Goal: Information Seeking & Learning: Learn about a topic

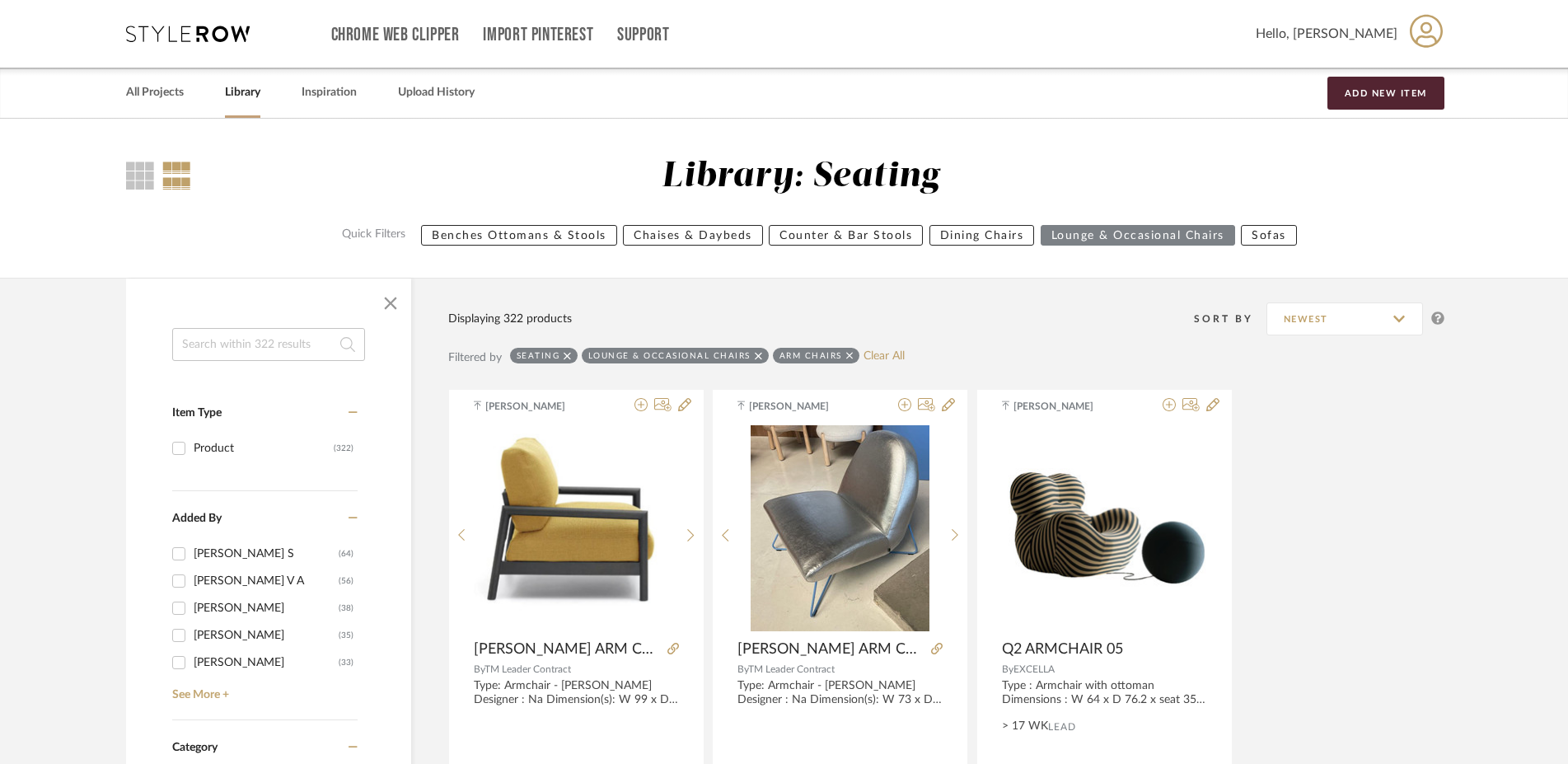
click at [279, 339] on input at bounding box center [268, 345] width 193 height 33
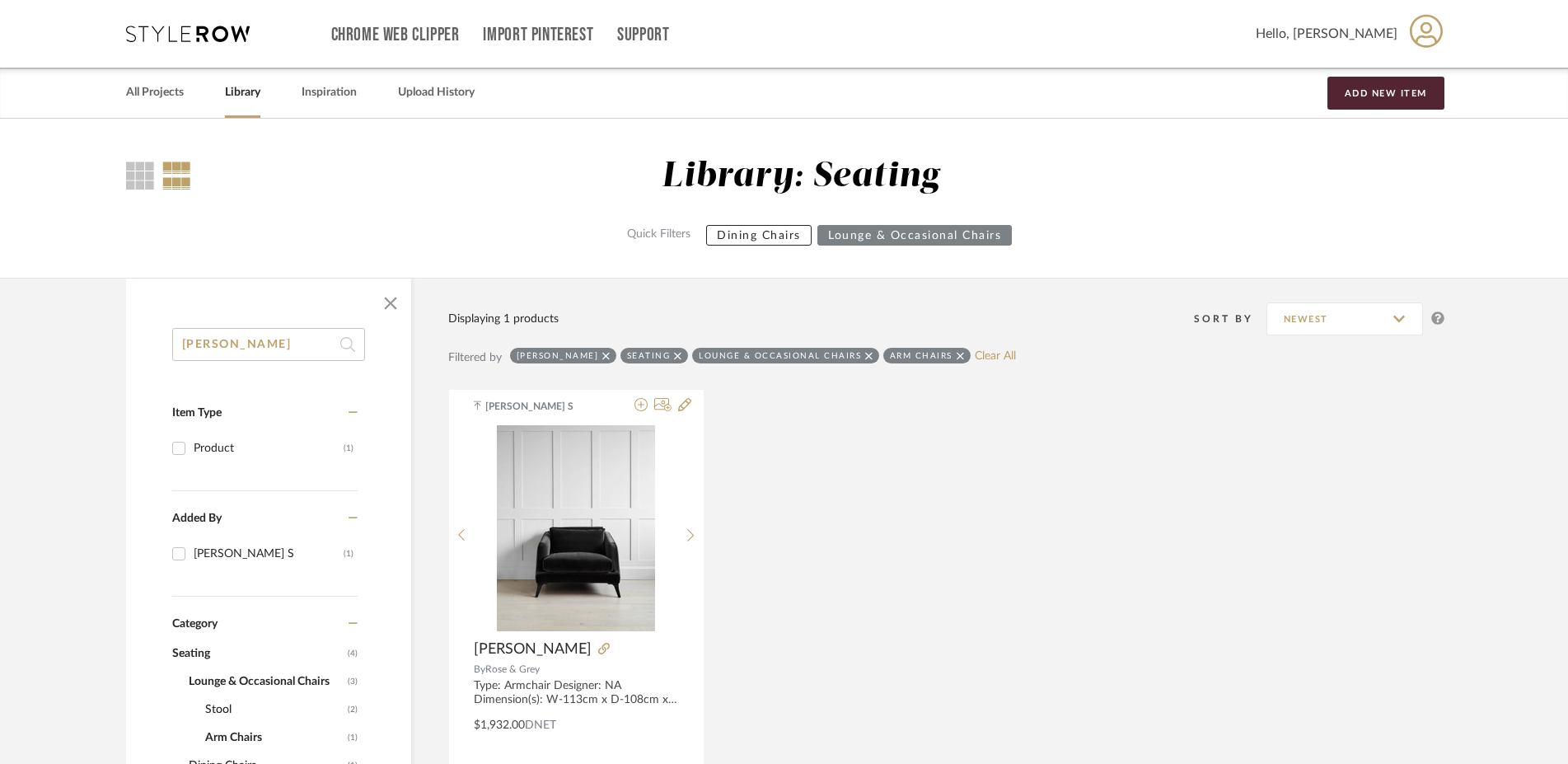
click at [865, 355] on icon at bounding box center [869, 356] width 7 height 12
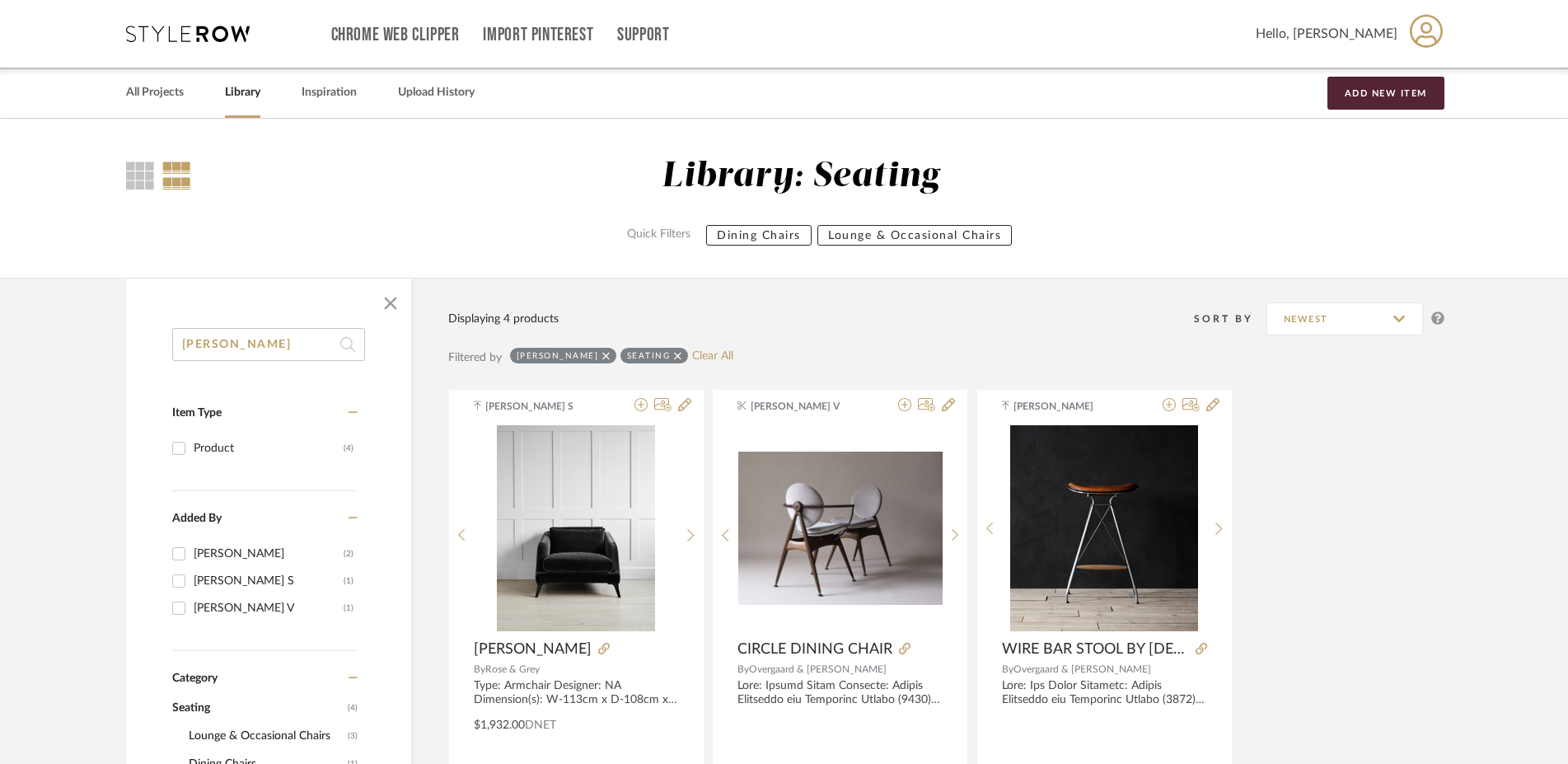
click at [674, 358] on icon at bounding box center [678, 356] width 7 height 7
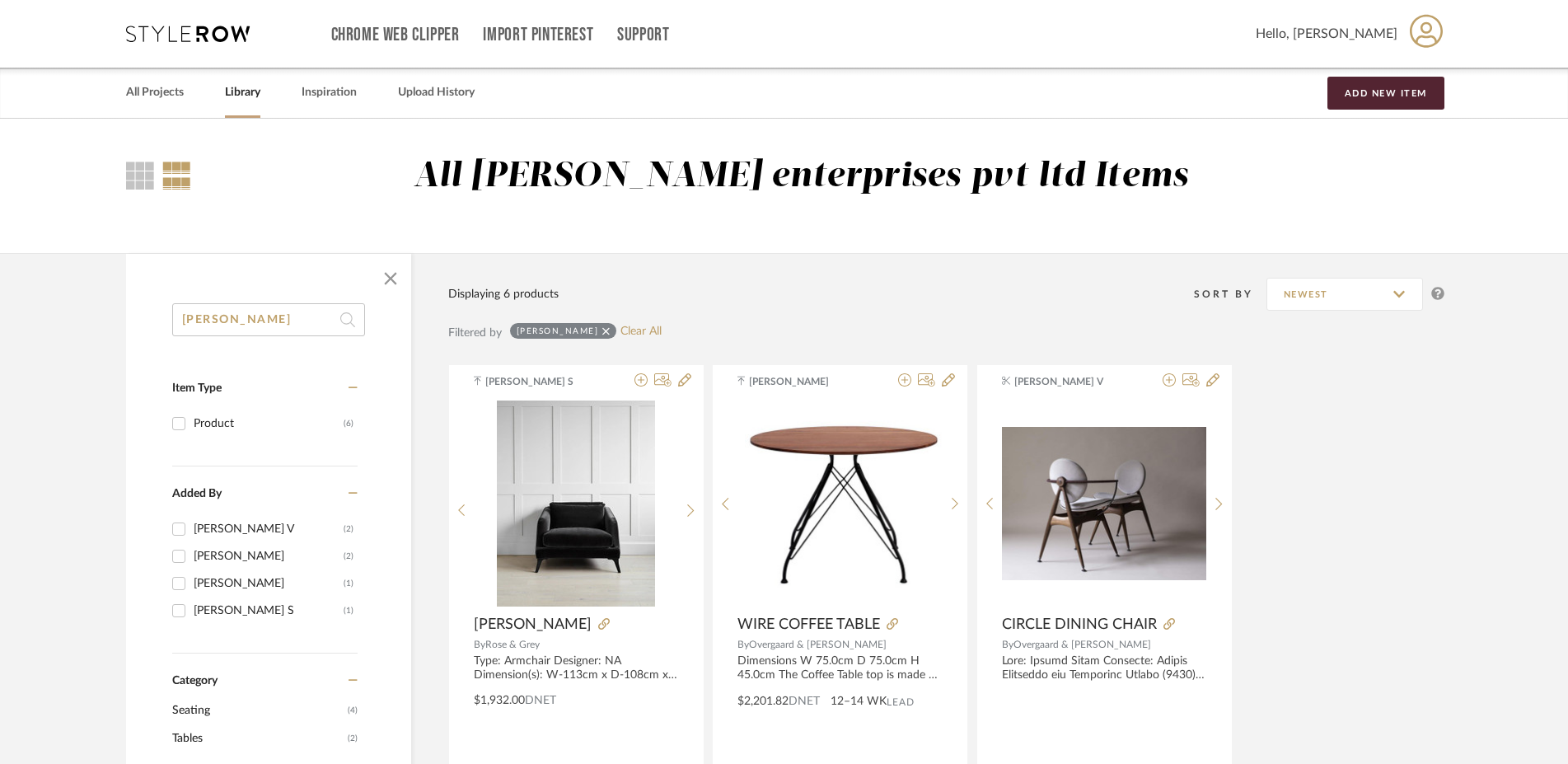
drag, startPoint x: -286, startPoint y: 315, endPoint x: -326, endPoint y: 315, distance: 40.0
click at [172, 315] on input "[PERSON_NAME]" at bounding box center [268, 320] width 193 height 33
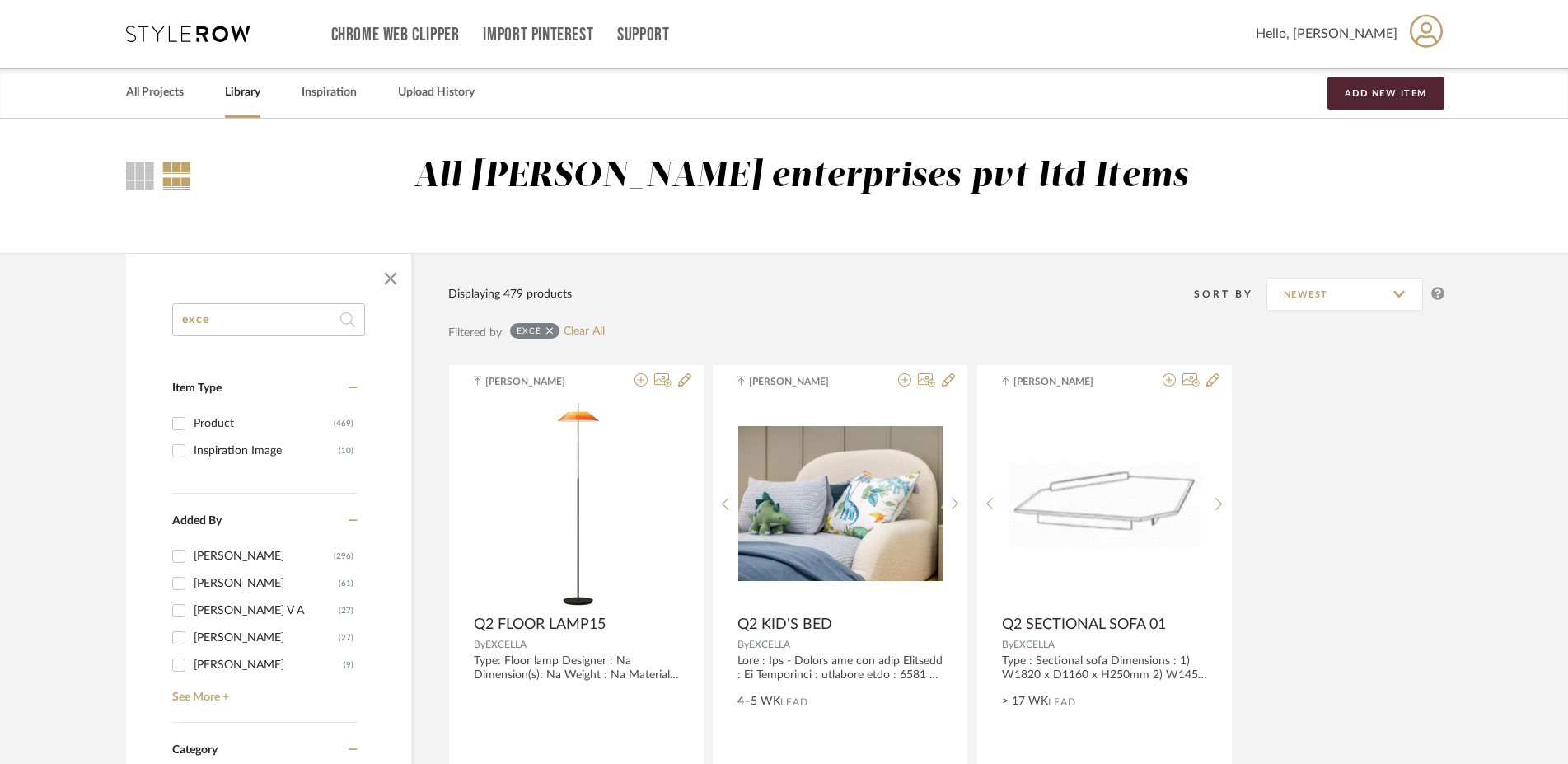
click at [243, 332] on input "exce" at bounding box center [268, 320] width 193 height 33
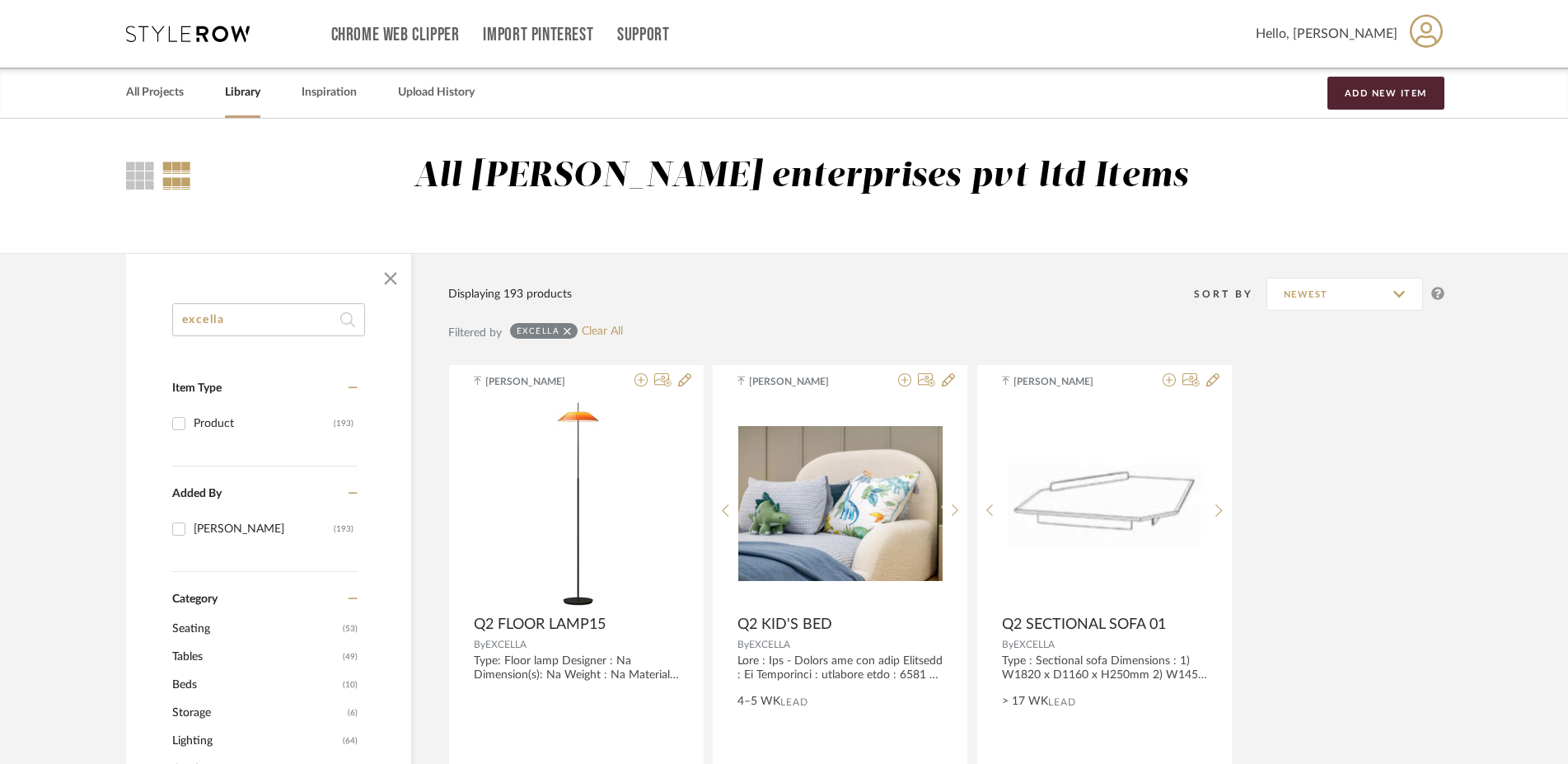
scroll to position [253, 0]
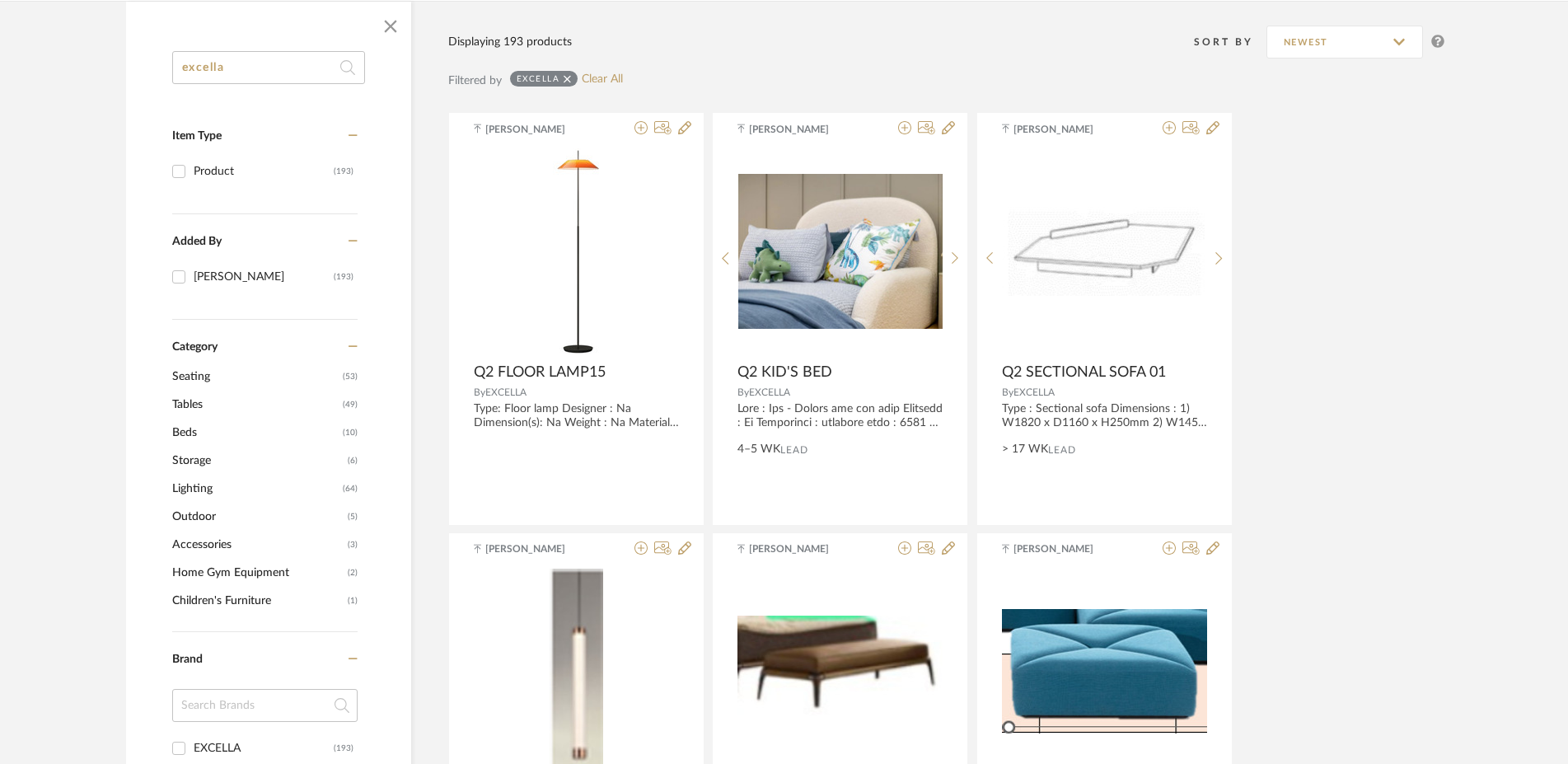
click at [183, 368] on span "Seating" at bounding box center [255, 377] width 167 height 28
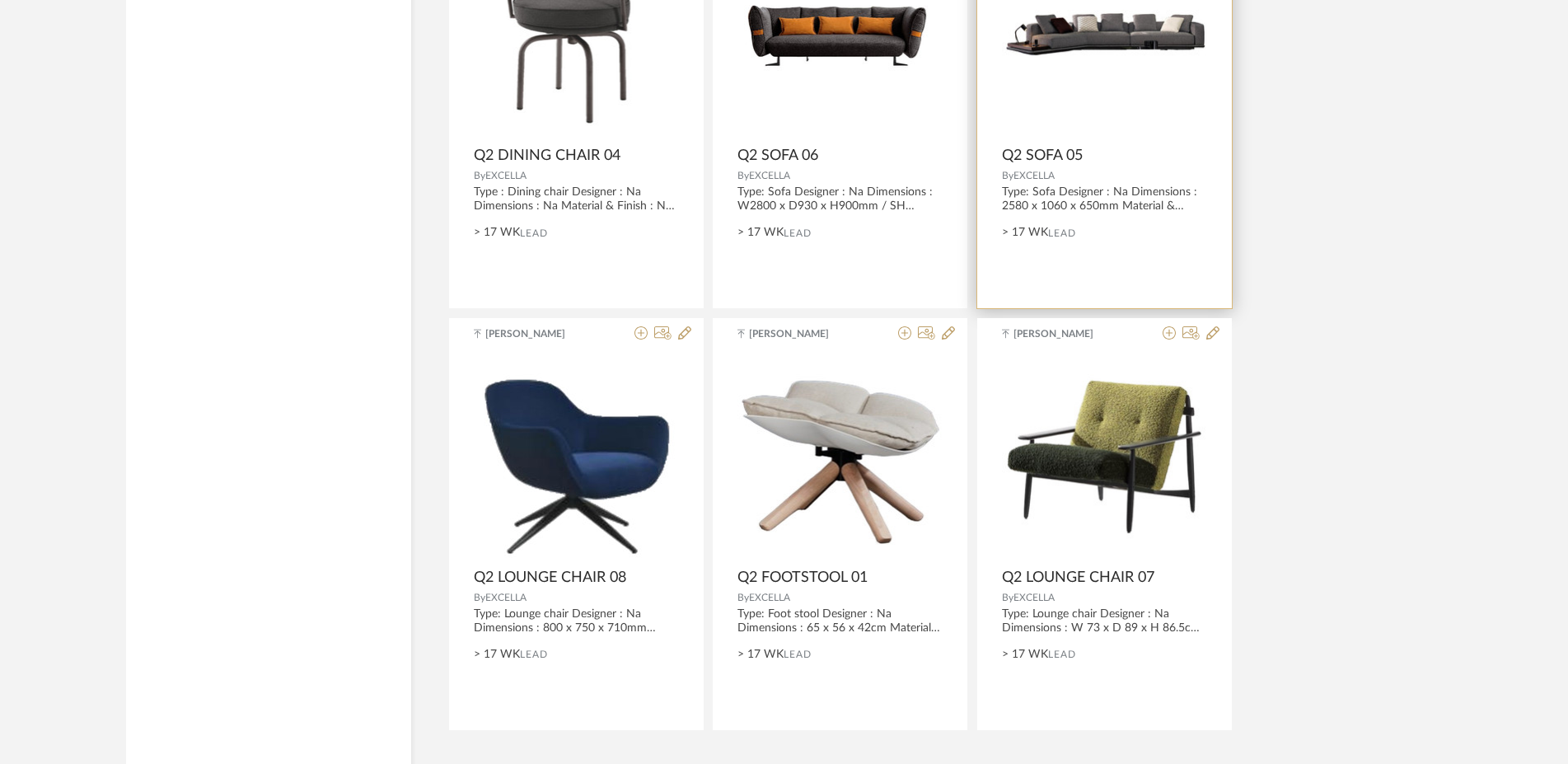
scroll to position [4850, 0]
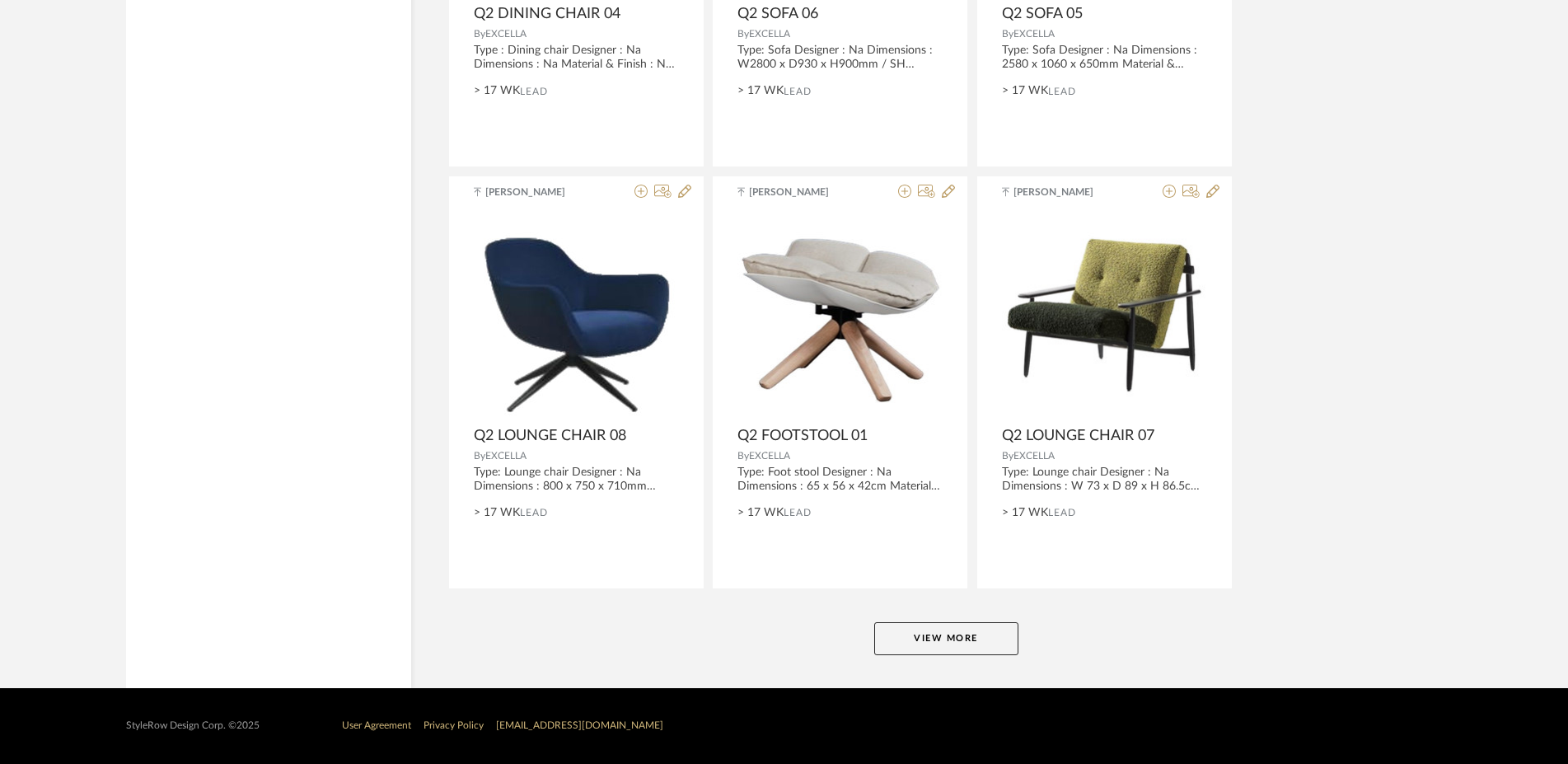
click at [987, 646] on button "View More" at bounding box center [946, 639] width 145 height 33
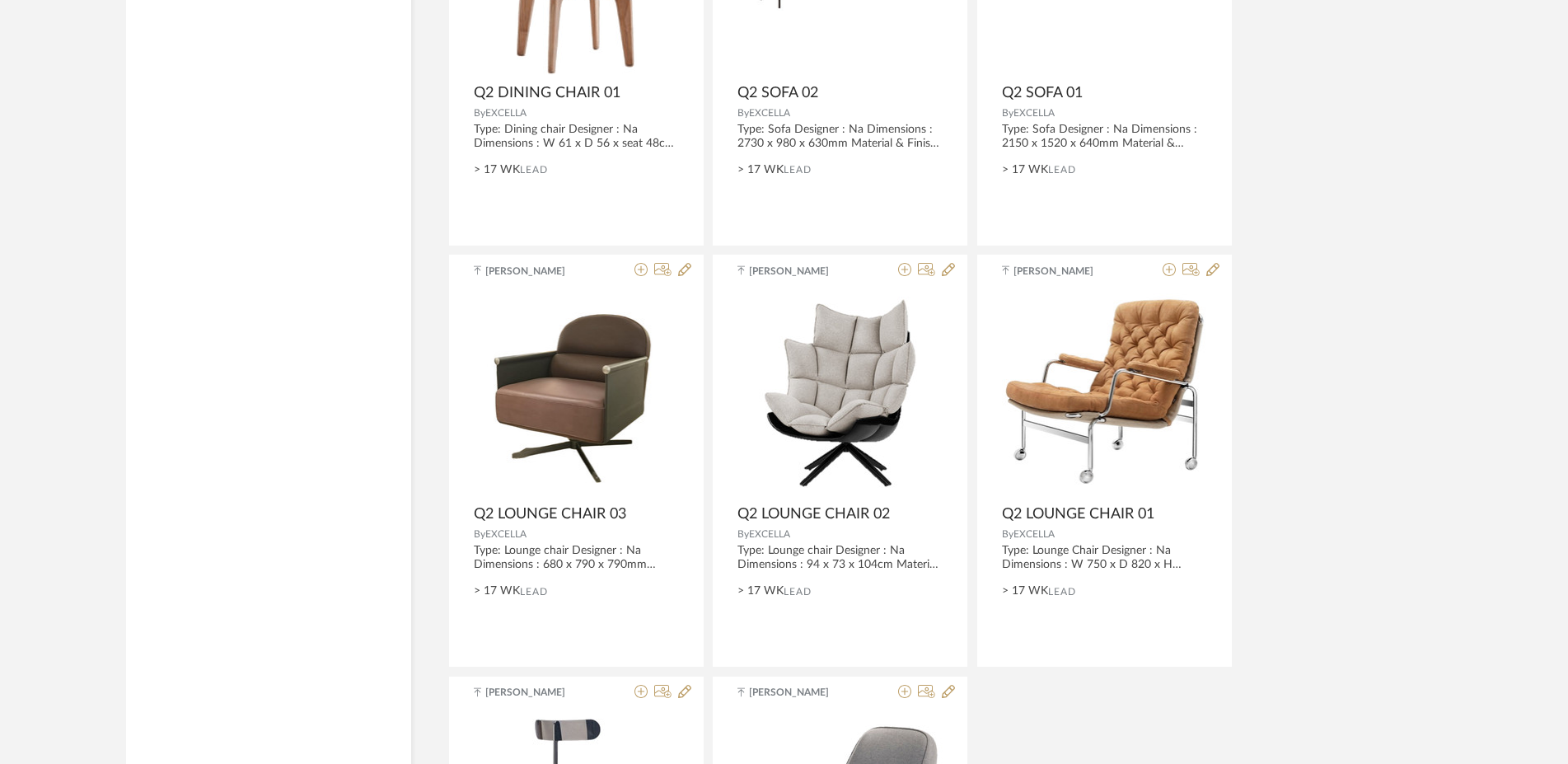
scroll to position [6785, 0]
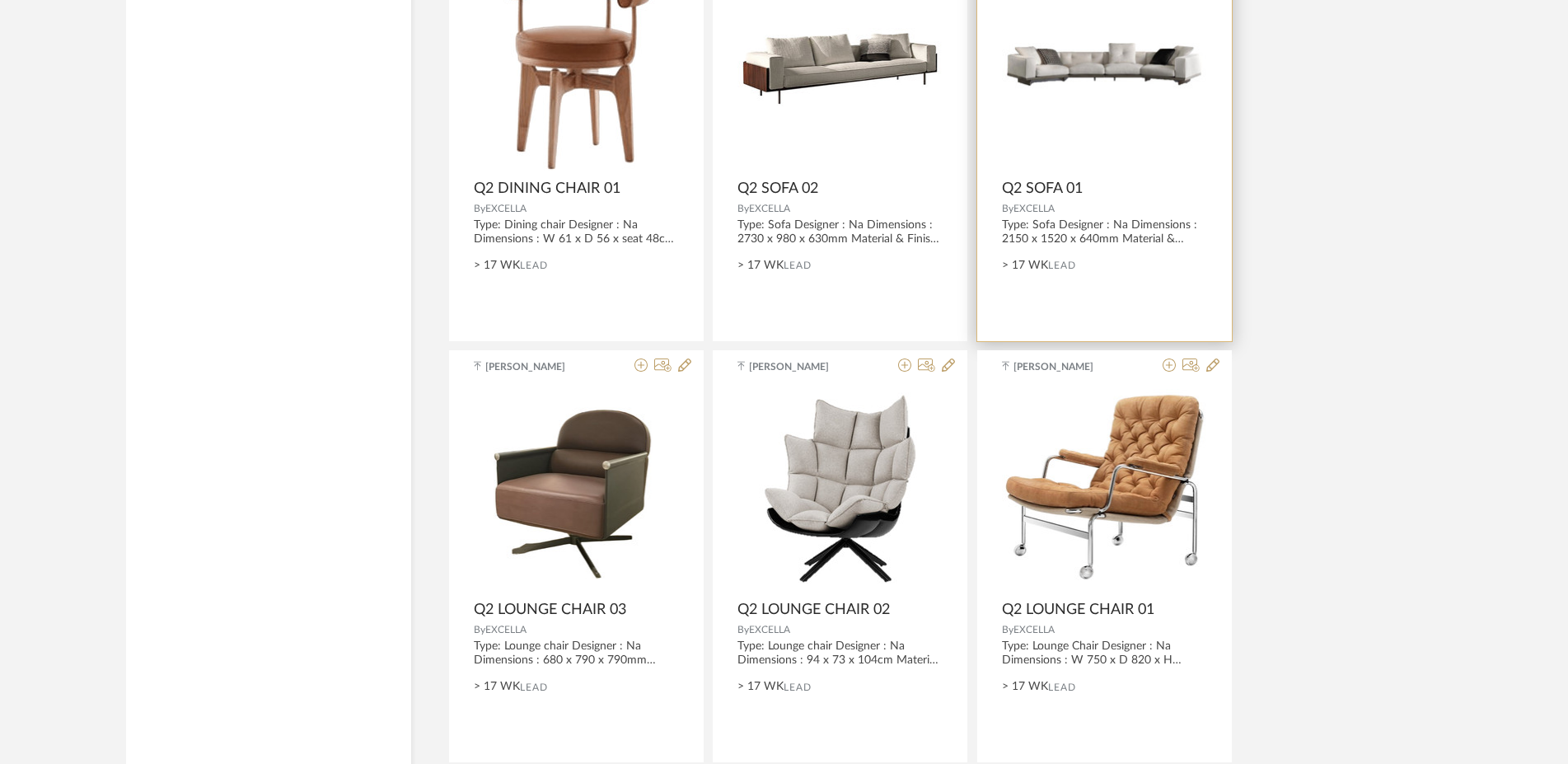
click at [1045, 191] on span "Q2 SOFA 01" at bounding box center [1043, 189] width 81 height 18
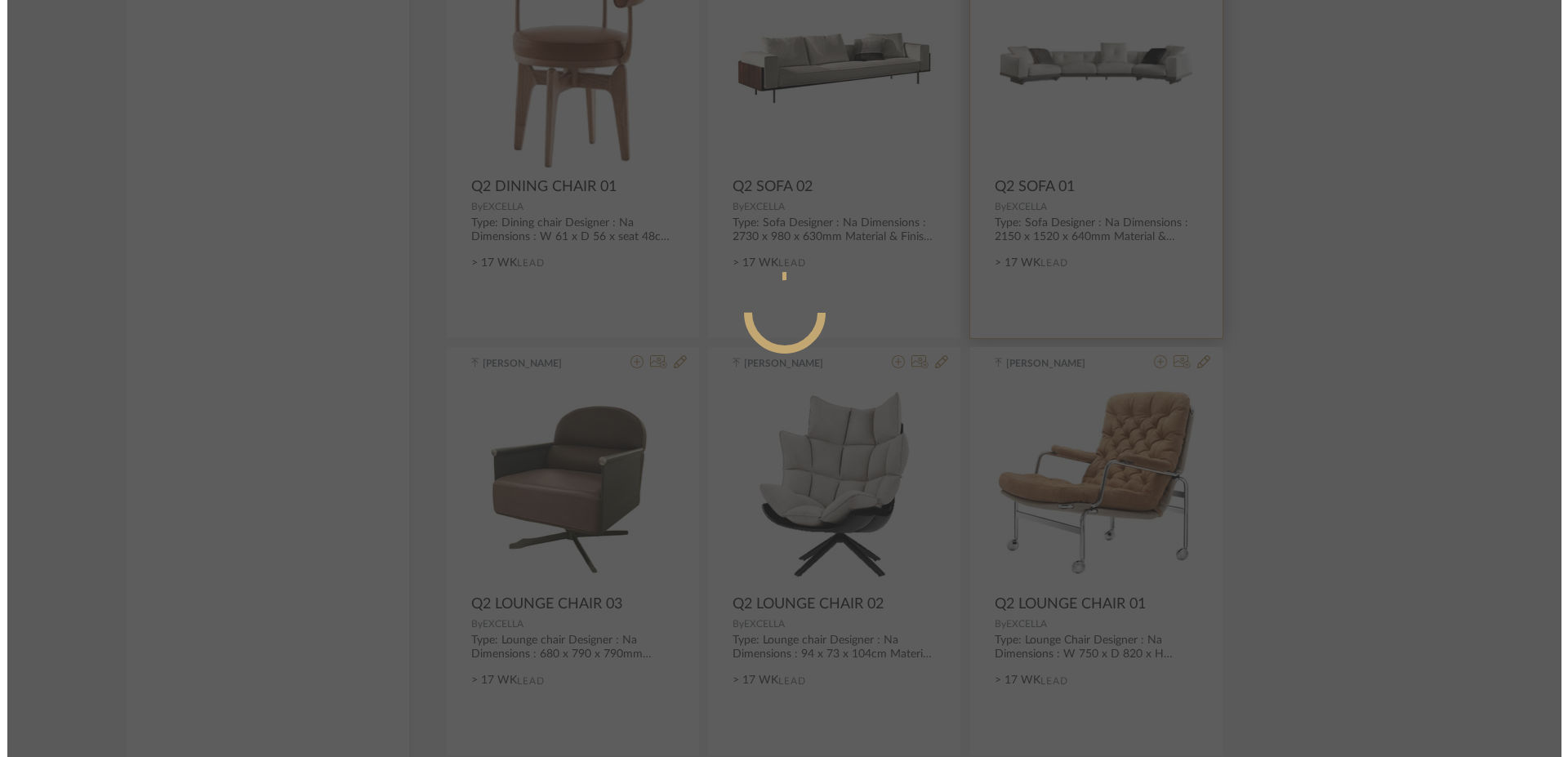
scroll to position [0, 0]
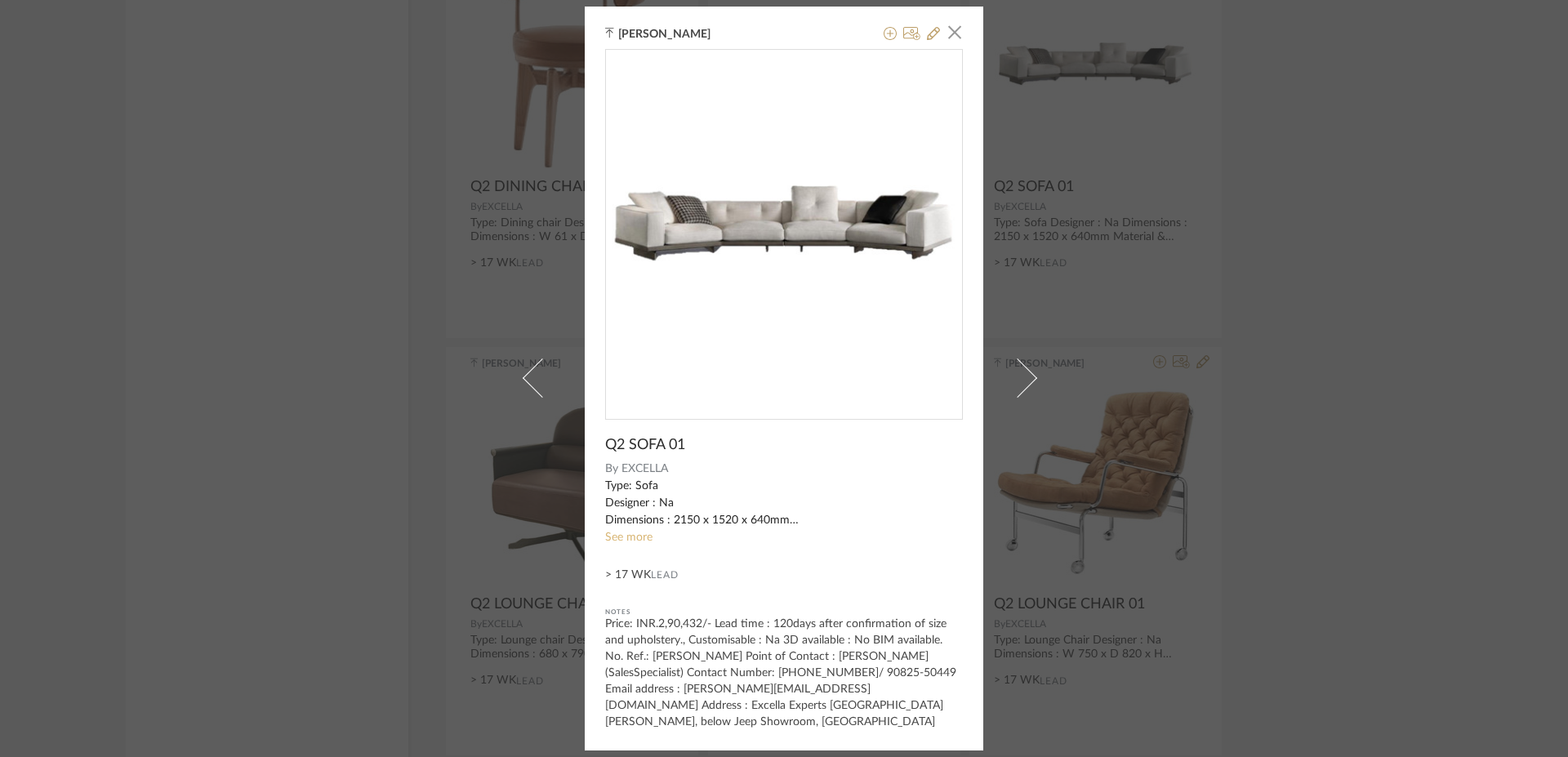
click at [628, 534] on link "See more" at bounding box center [629, 537] width 47 height 12
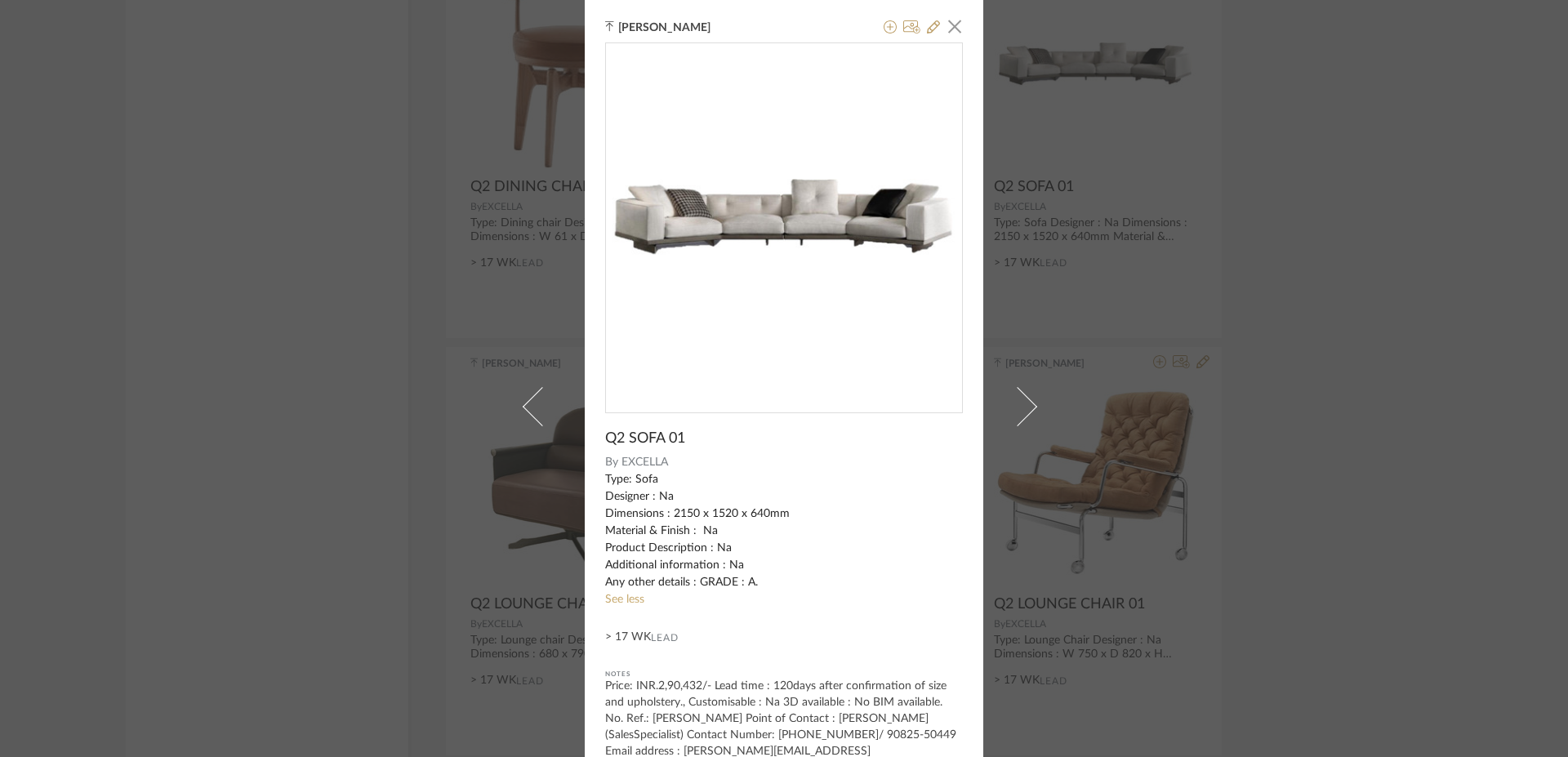
click at [781, 190] on img "0" at bounding box center [784, 222] width 356 height 86
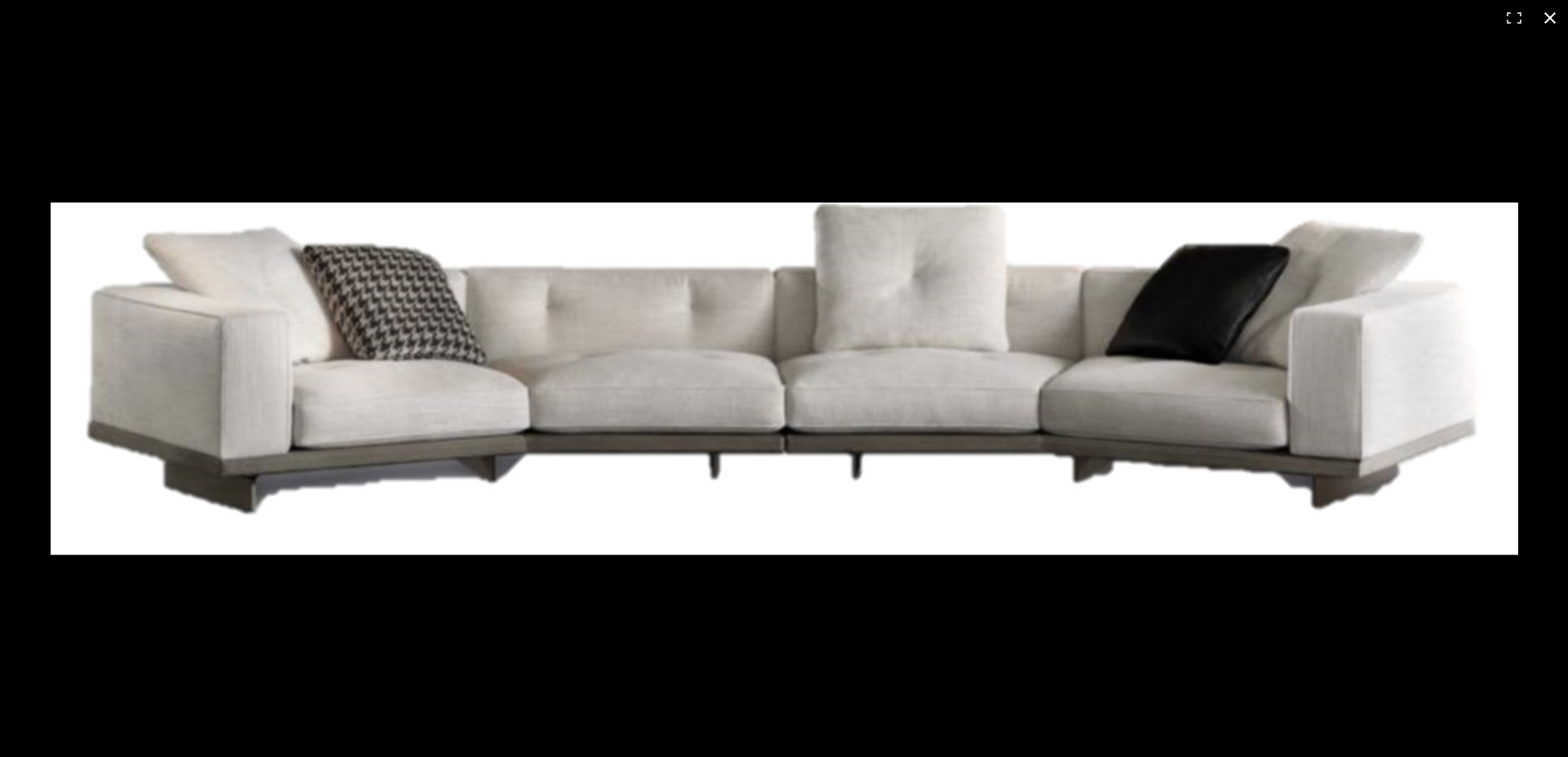
click at [781, 190] on div at bounding box center [784, 378] width 1568 height 757
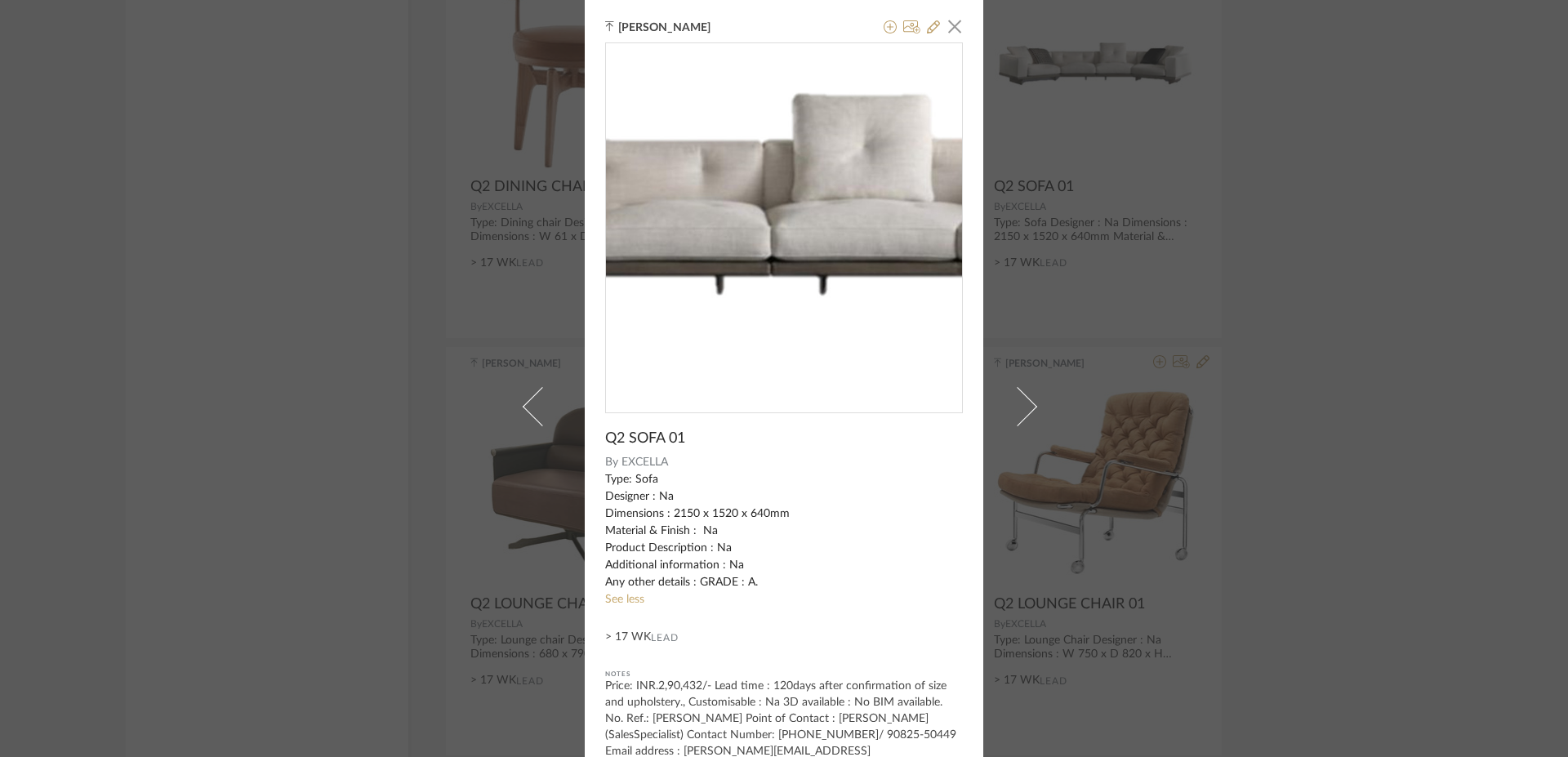
click at [783, 189] on img "0" at bounding box center [784, 222] width 356 height 86
click at [784, 189] on img "0" at bounding box center [784, 222] width 356 height 86
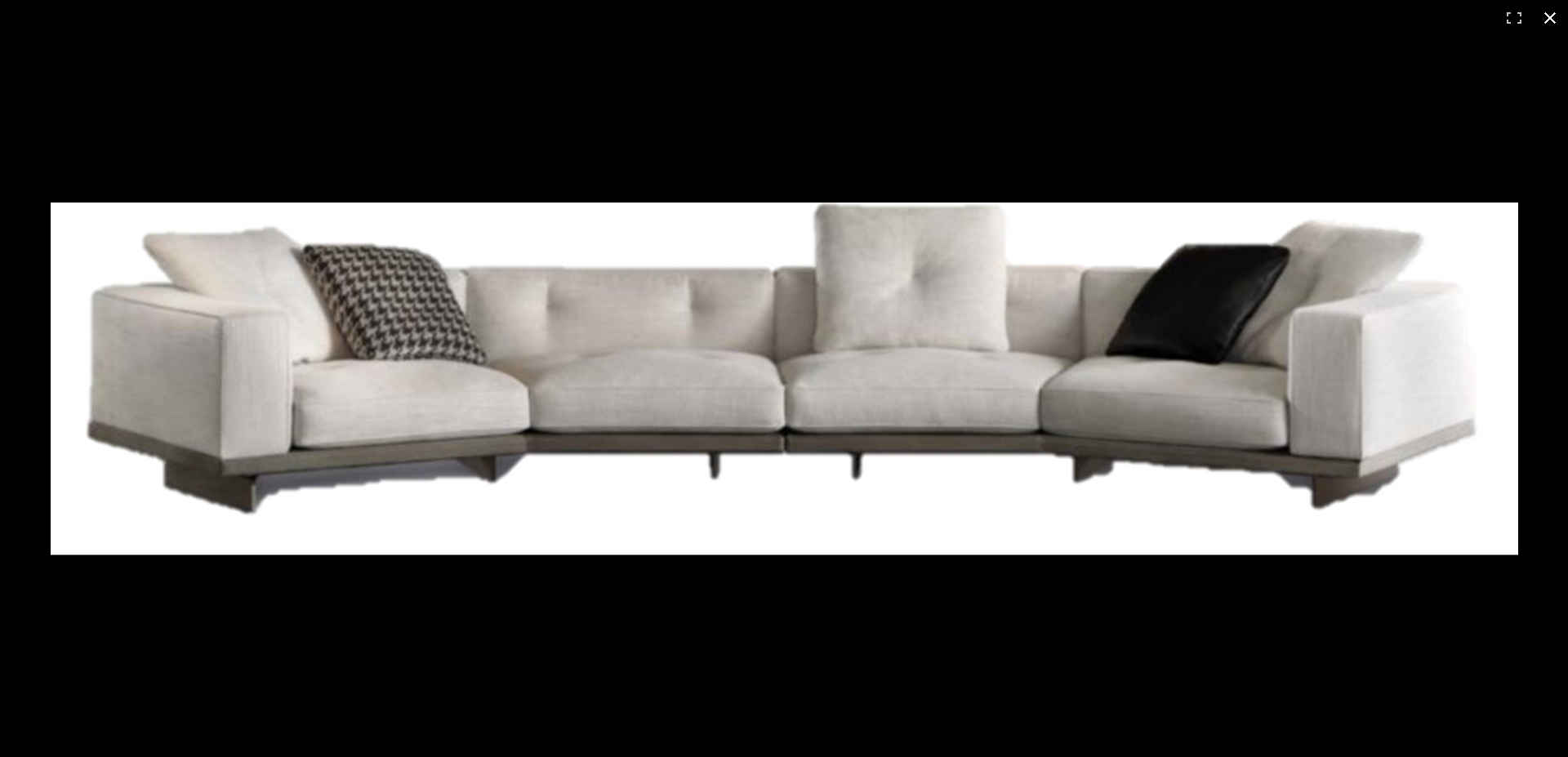
click at [482, 184] on div at bounding box center [784, 378] width 1568 height 757
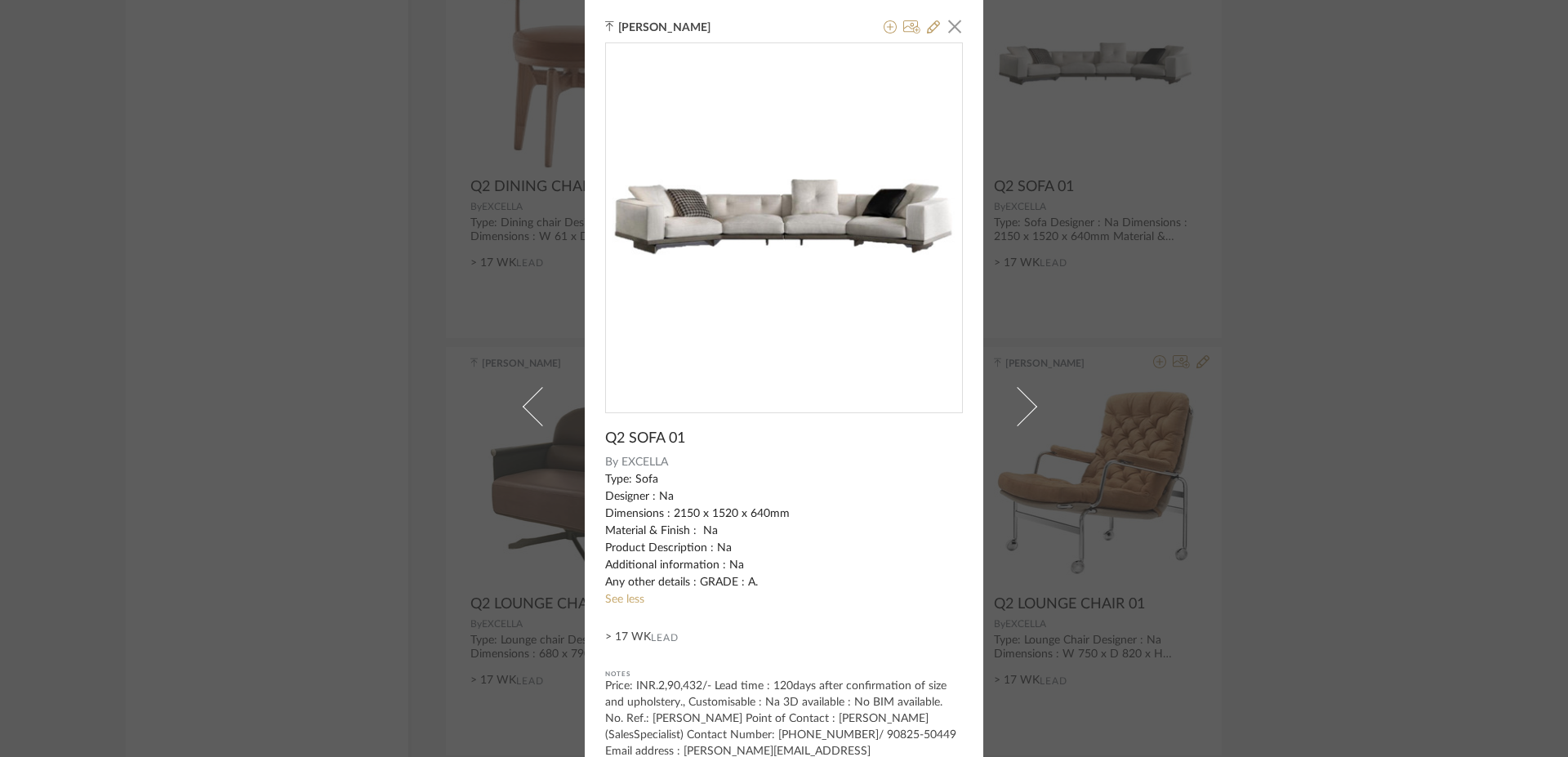
scroll to position [56, 0]
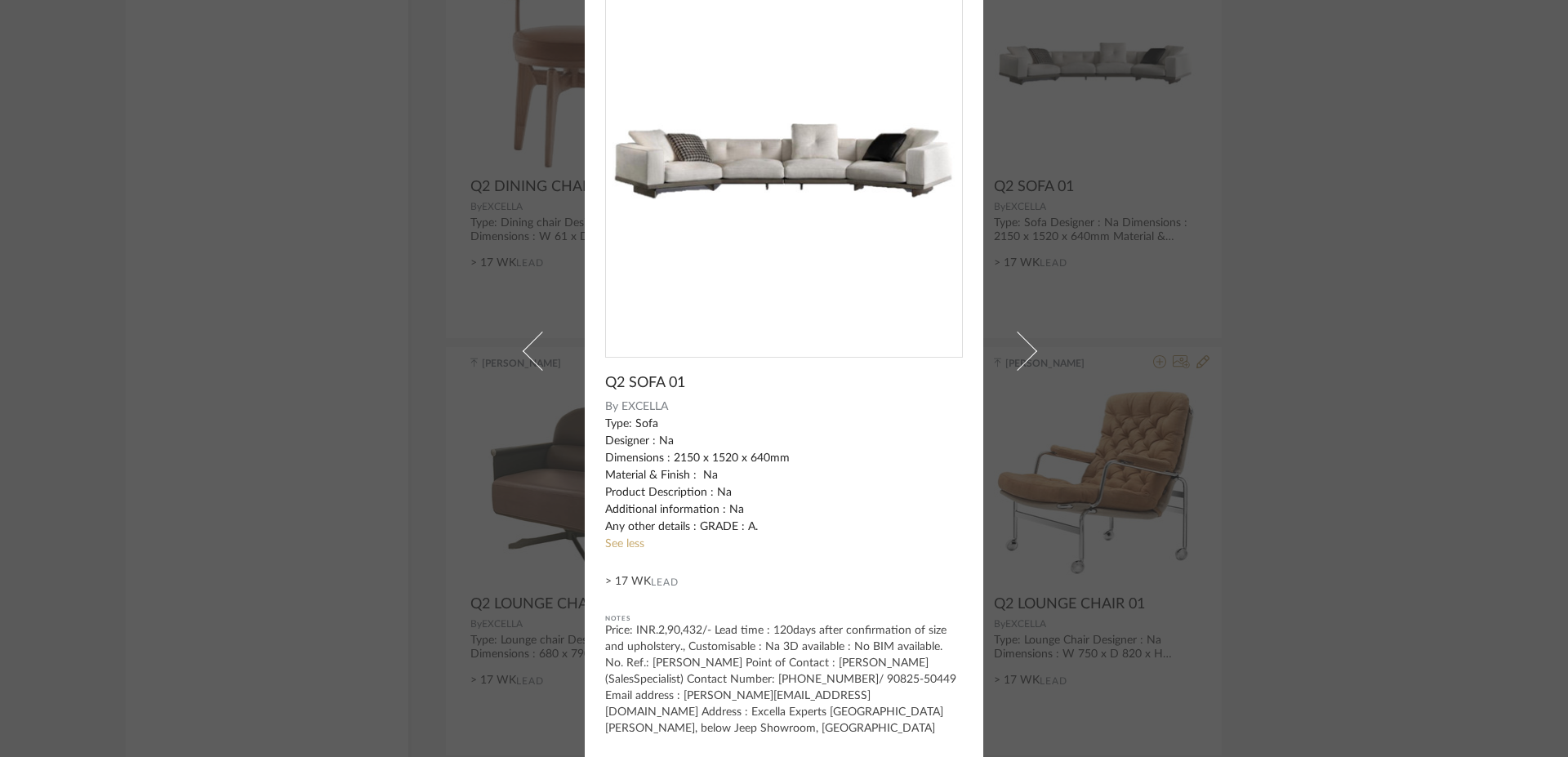
click at [632, 406] on span "EXCELLA" at bounding box center [793, 407] width 342 height 17
click at [746, 435] on div "Type: Sofa Designer : Na Dimensions : 2150 x 1520 x 640mm Material & Finish : N…" at bounding box center [784, 475] width 358 height 120
click at [1125, 322] on div "[PERSON_NAME] × Q2 SOFA 01 By EXCELLA Type: Sofa Designer : Na Dimensions : 215…" at bounding box center [784, 378] width 1568 height 757
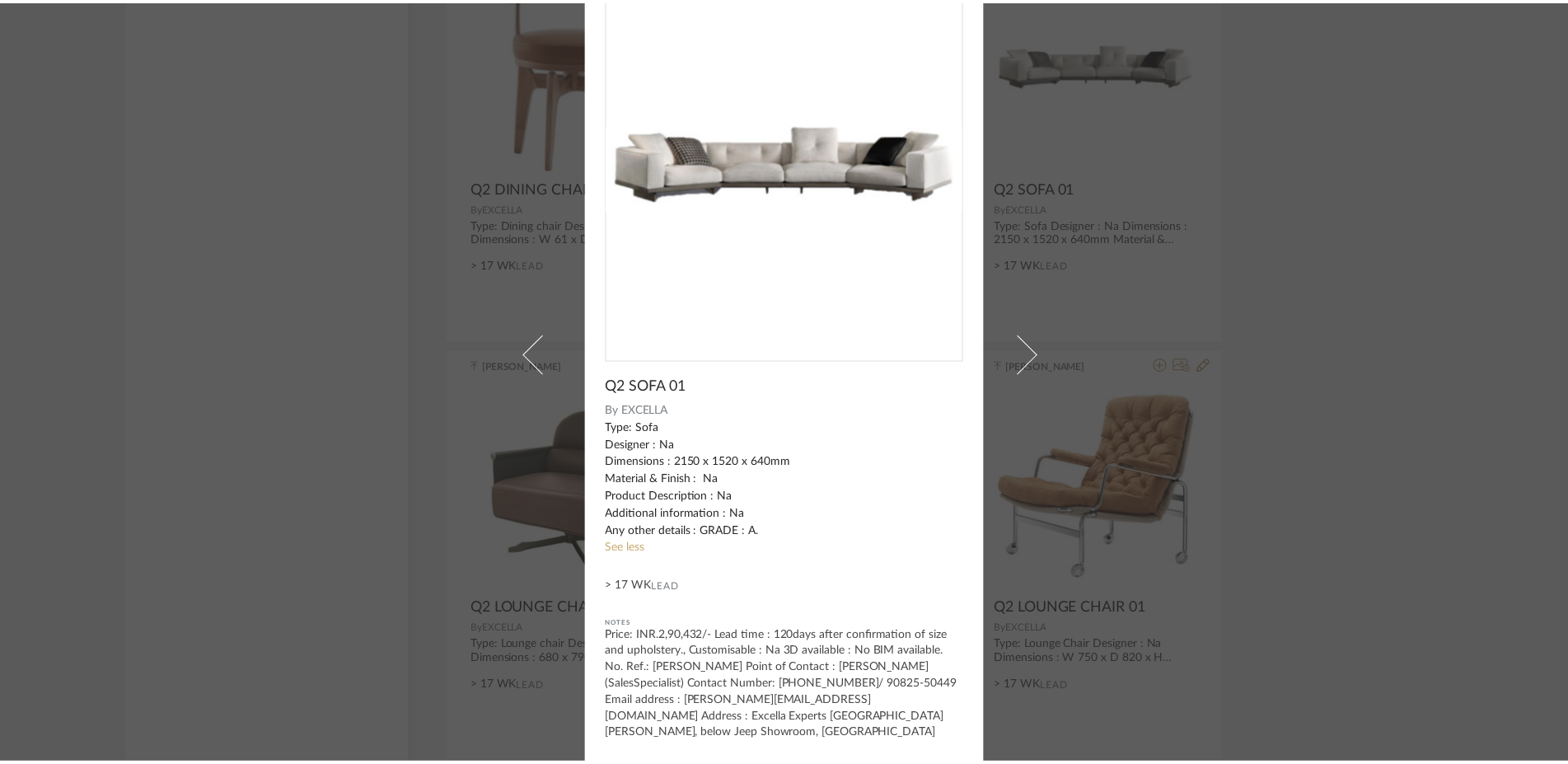
scroll to position [6785, 0]
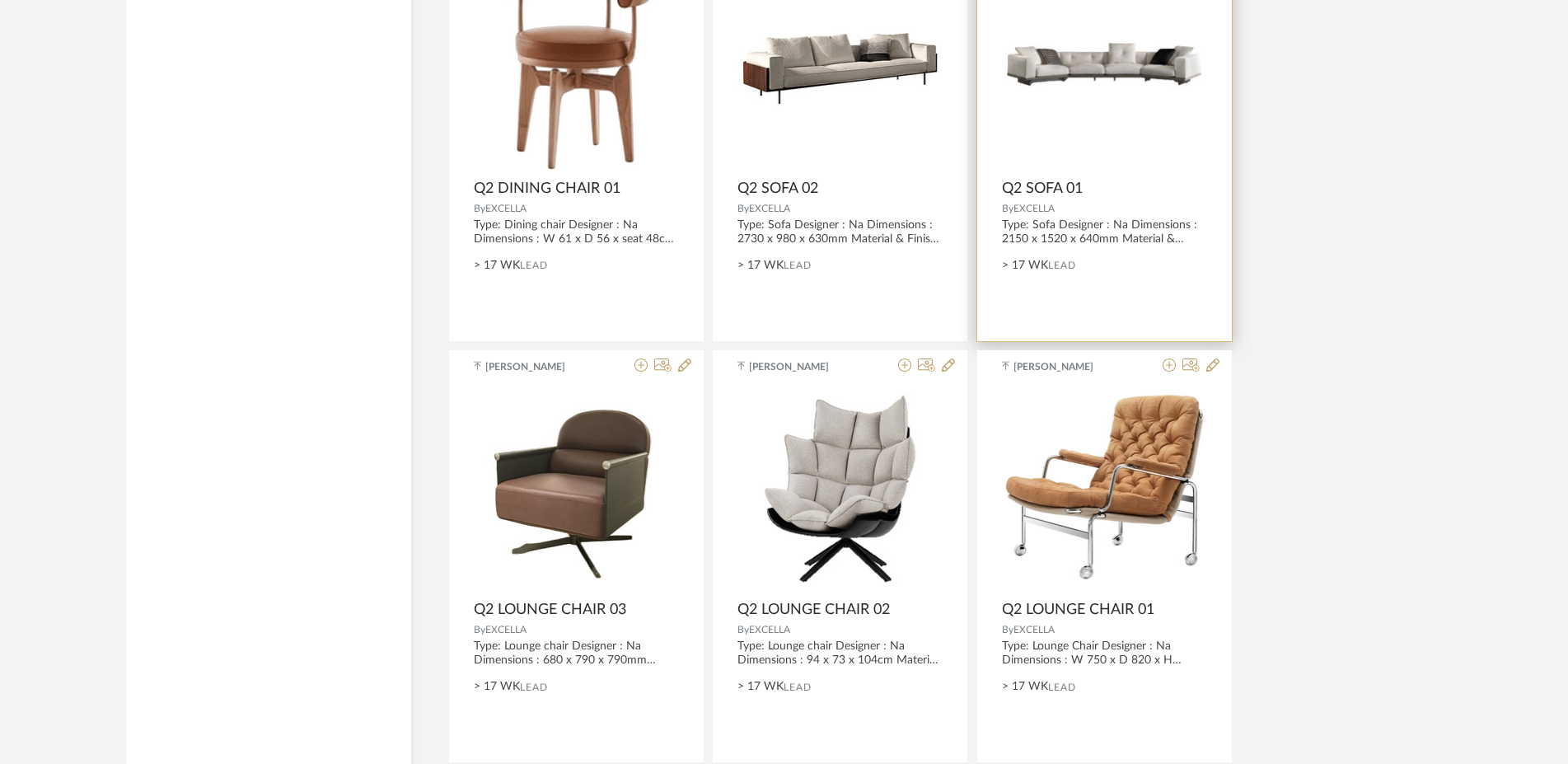
click at [1167, 137] on div "0" at bounding box center [1105, 68] width 205 height 206
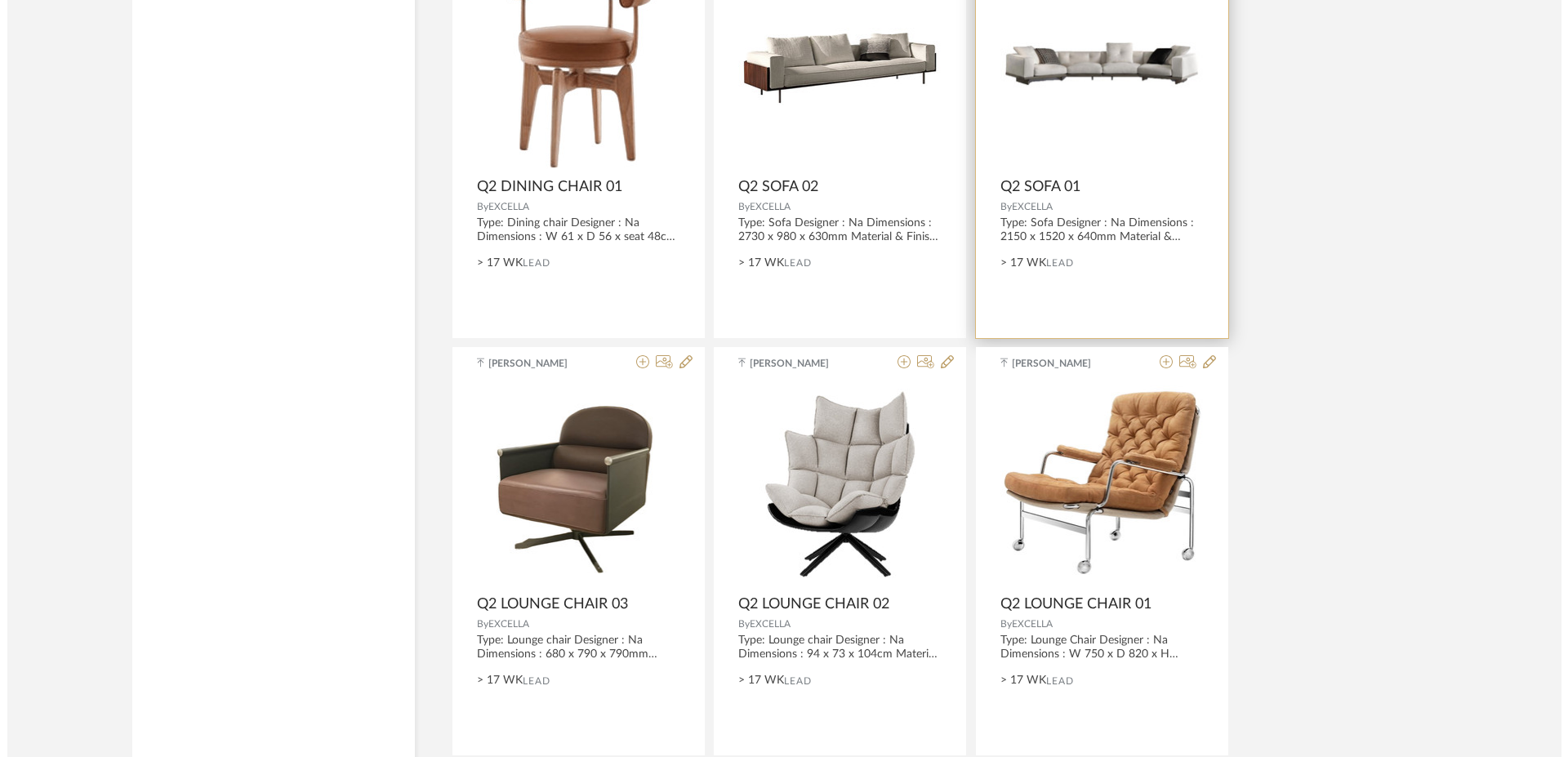
scroll to position [0, 0]
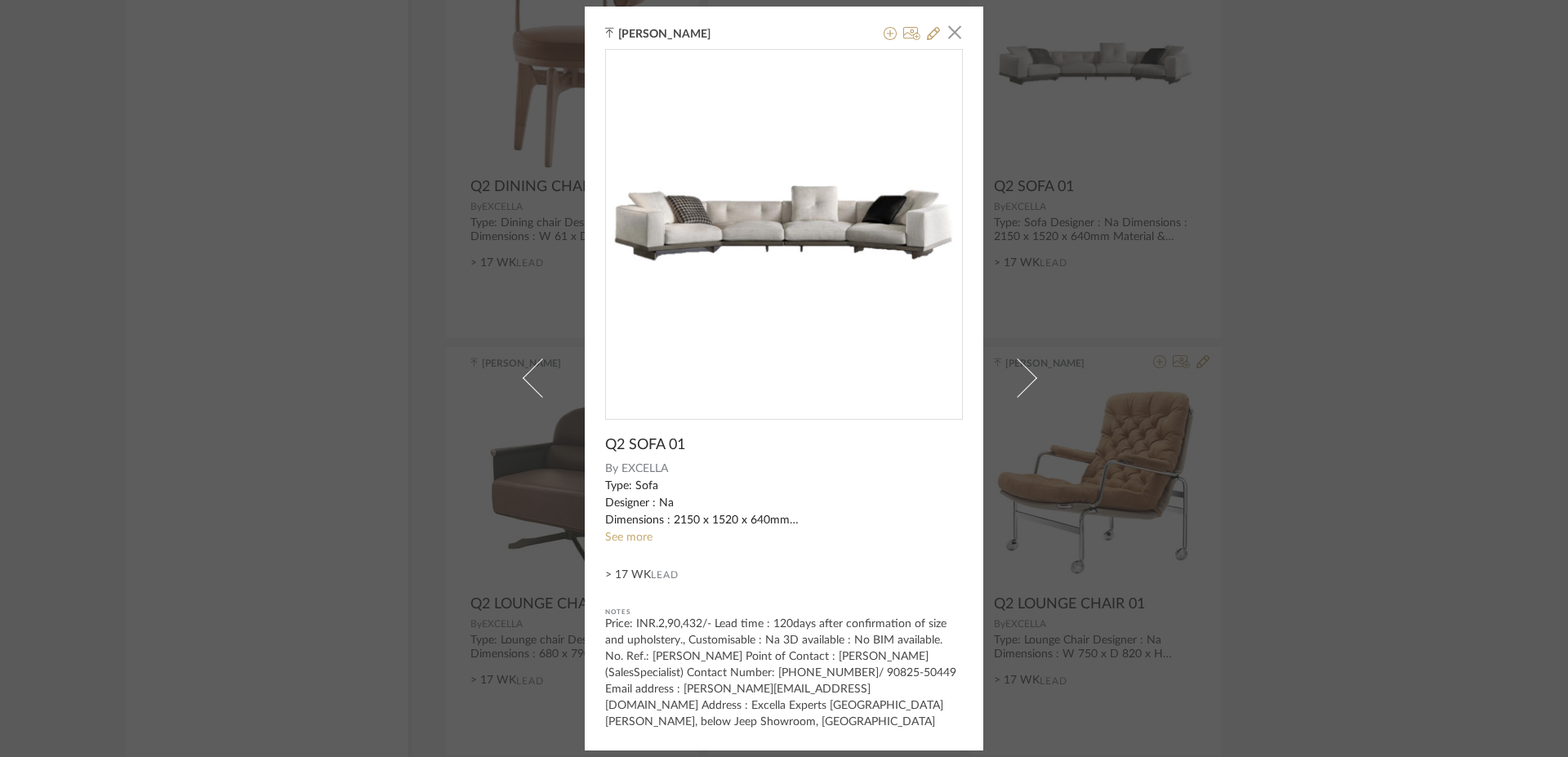
click at [633, 466] on span "EXCELLA" at bounding box center [793, 468] width 342 height 17
click at [637, 504] on div "Type: Sofa Designer : Na Dimensions : 2150 x 1520 x 640mm Material & Finish : N…" at bounding box center [784, 503] width 358 height 51
click at [628, 531] on sr-see-more-text "Type: Sofa Designer : Na Dimensions : 2150 x 1520 x 640mm Material & Finish : N…" at bounding box center [784, 511] width 358 height 68
click at [637, 436] on div "Q2 SOFA 01 By EXCELLA Type: Sofa Designer : Na Dimensions : 2150 x 1520 x 640mm…" at bounding box center [784, 390] width 358 height 681
click at [635, 439] on span "Q2 SOFA 01" at bounding box center [646, 446] width 80 height 18
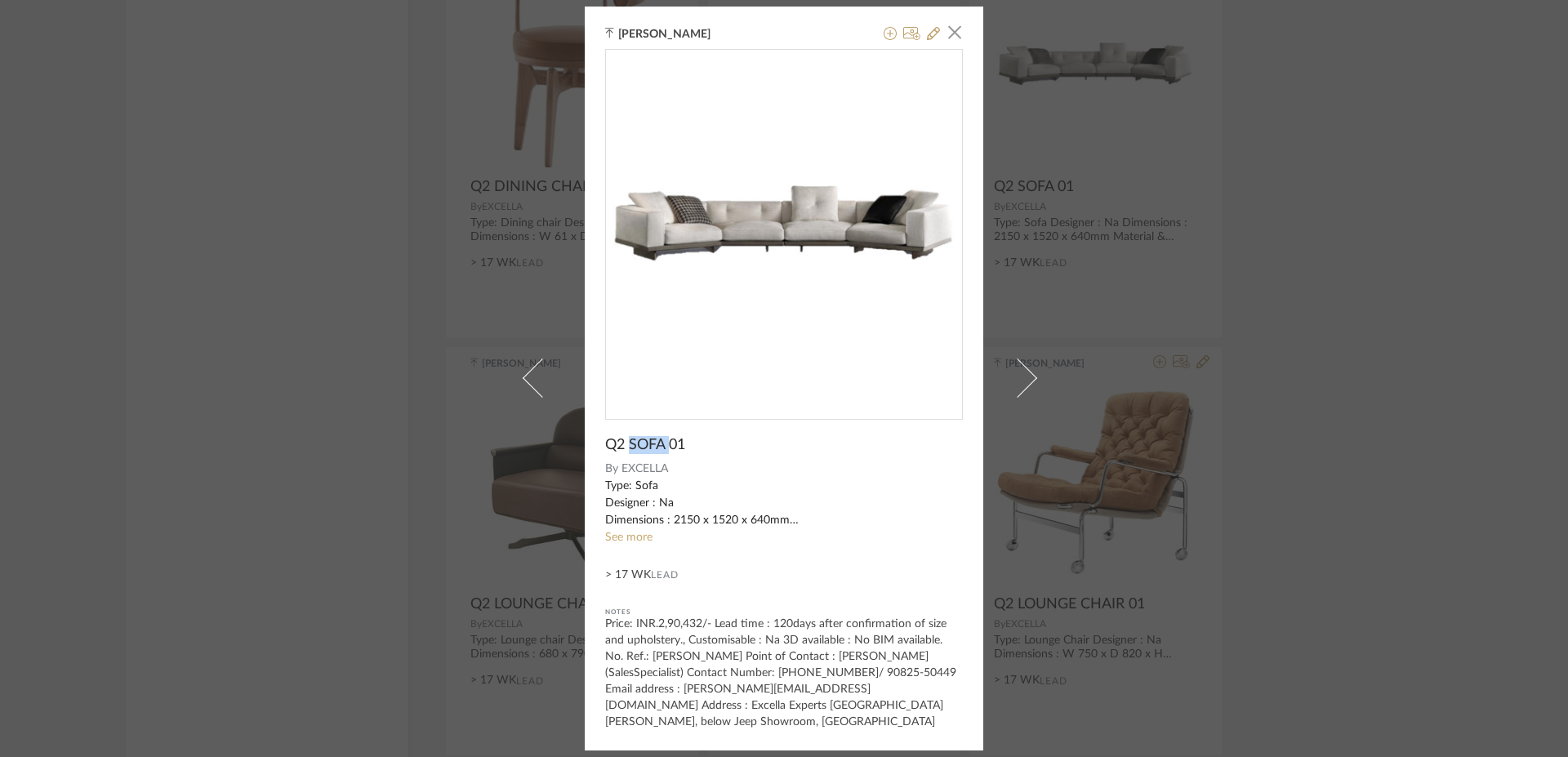
click at [635, 439] on span "Q2 SOFA 01" at bounding box center [646, 446] width 80 height 18
click at [631, 468] on span "EXCELLA" at bounding box center [793, 468] width 342 height 17
click at [631, 492] on div "Type: Sofa Designer : Na Dimensions : 2150 x 1520 x 640mm Material & Finish : N…" at bounding box center [784, 503] width 358 height 51
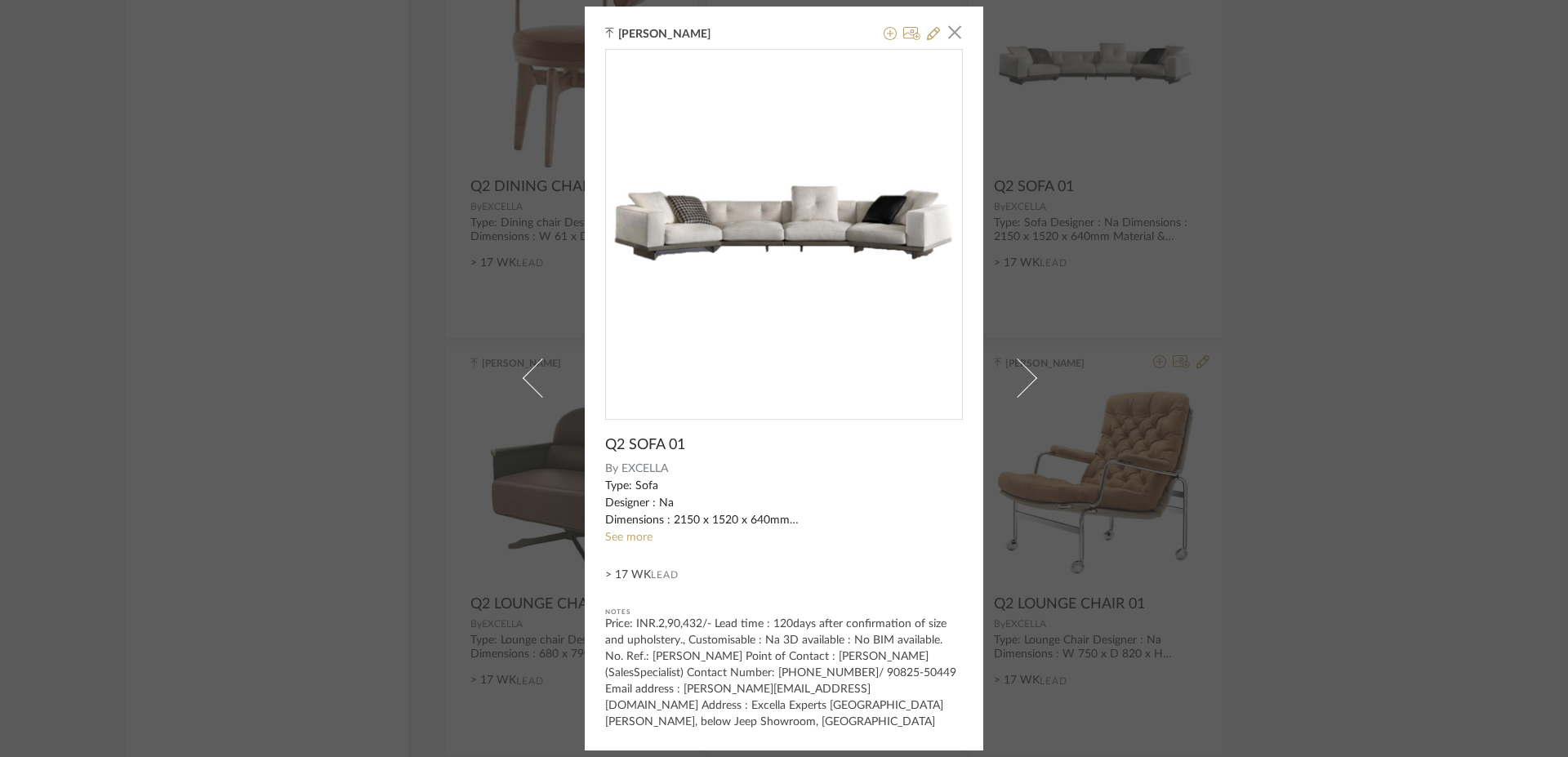
click at [654, 500] on div "Type: Sofa Designer : Na Dimensions : 2150 x 1520 x 640mm Material & Finish : N…" at bounding box center [784, 503] width 358 height 51
click at [631, 543] on link "See more" at bounding box center [629, 537] width 47 height 12
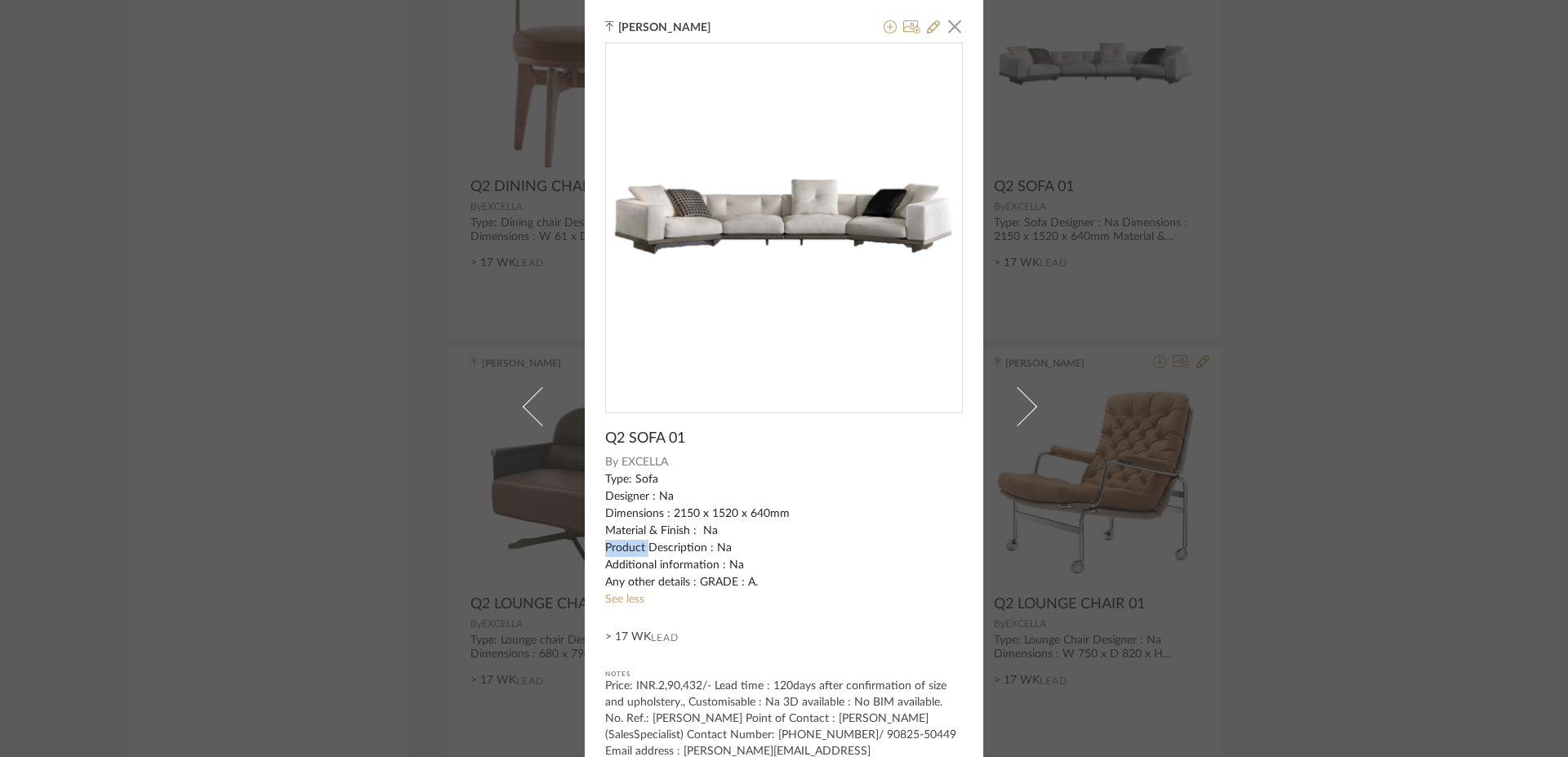
click at [632, 541] on div "Type: Sofa Designer : Na Dimensions : 2150 x 1520 x 640mm Material & Finish : N…" at bounding box center [784, 531] width 358 height 120
click at [1096, 504] on div "[PERSON_NAME] × Q2 SOFA 01 By EXCELLA Type: Sofa Designer : Na Dimensions : 215…" at bounding box center [784, 378] width 1568 height 757
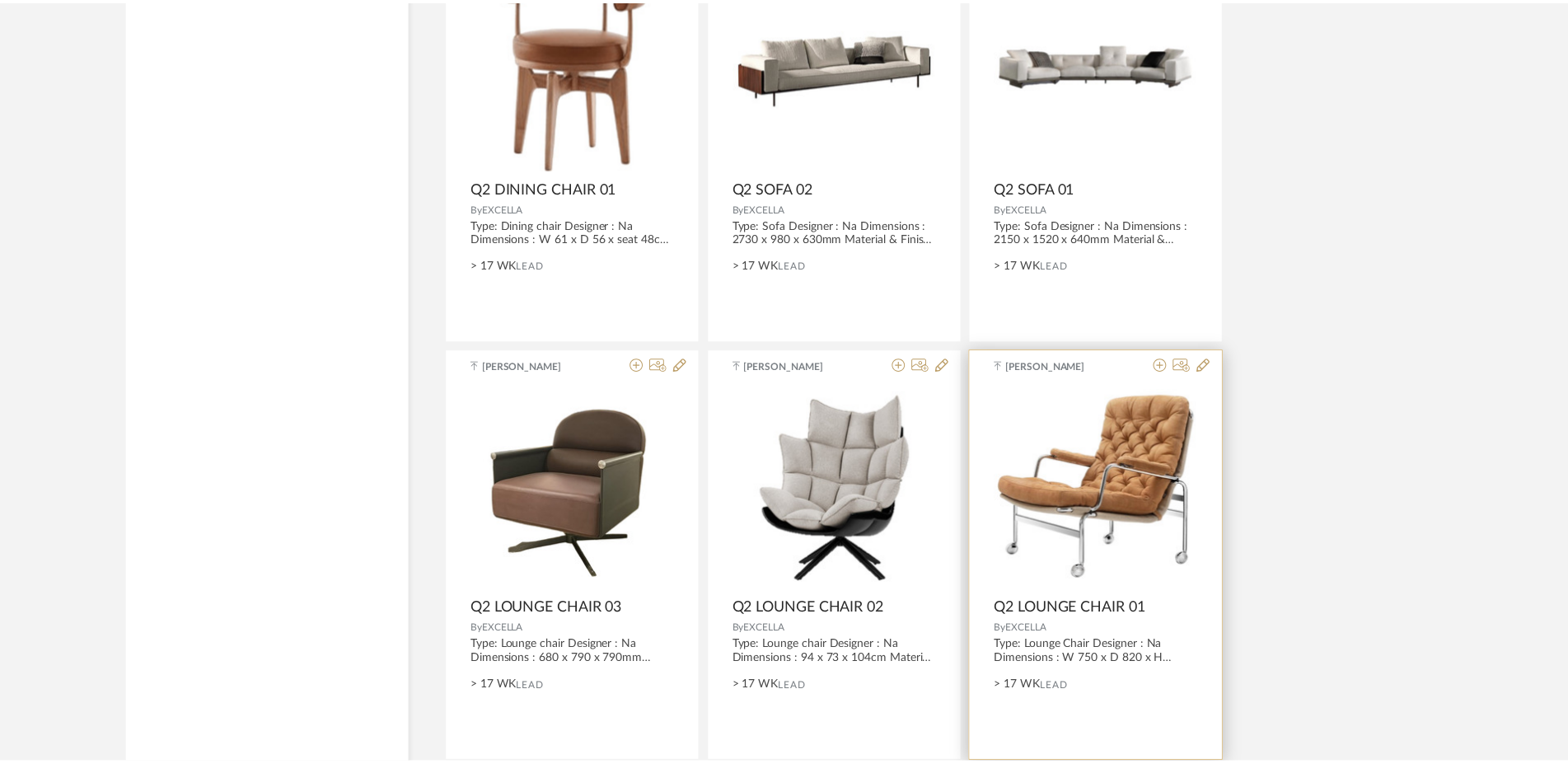
scroll to position [6785, 0]
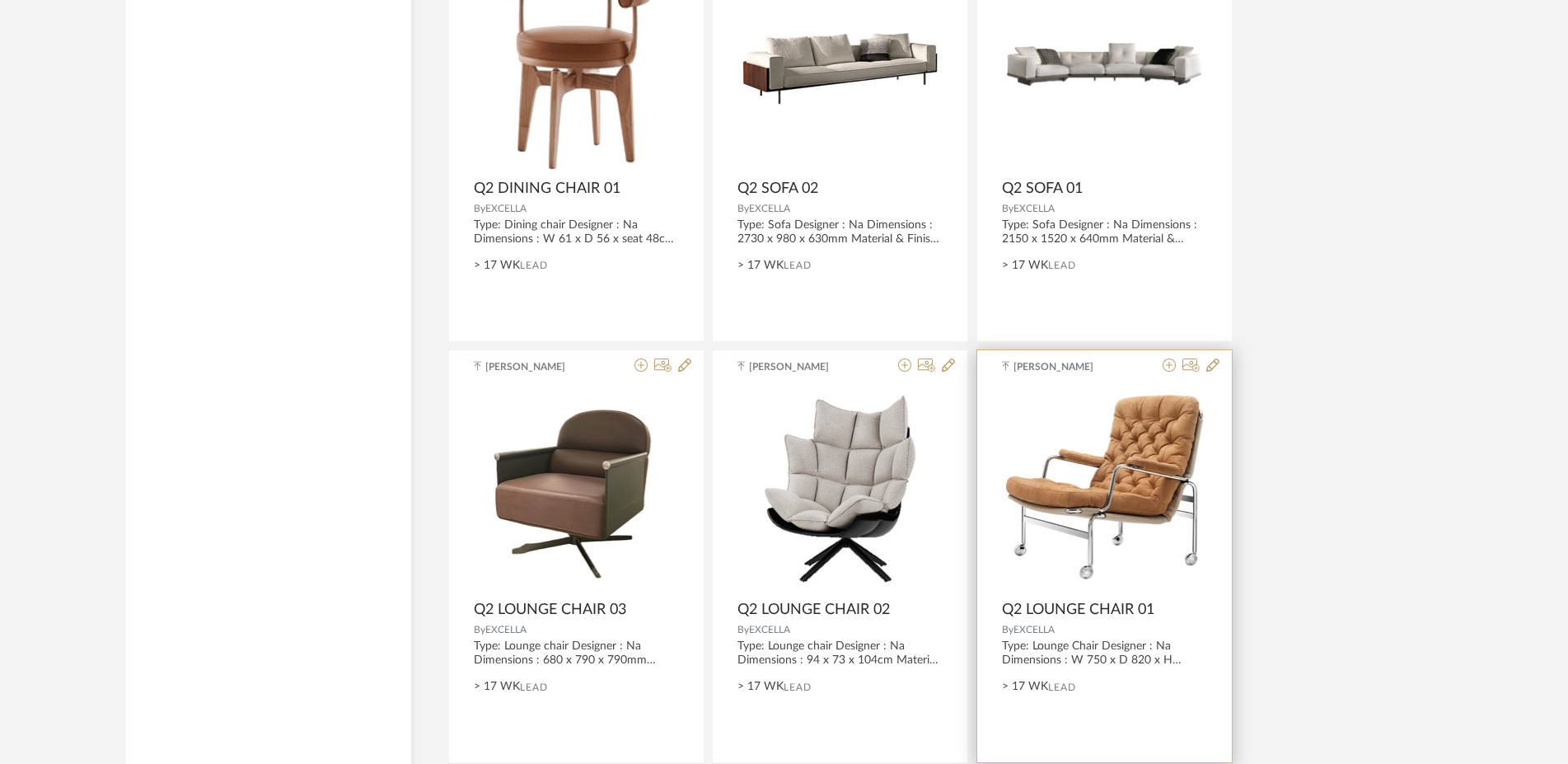
click at [1089, 499] on img "0" at bounding box center [1105, 488] width 205 height 199
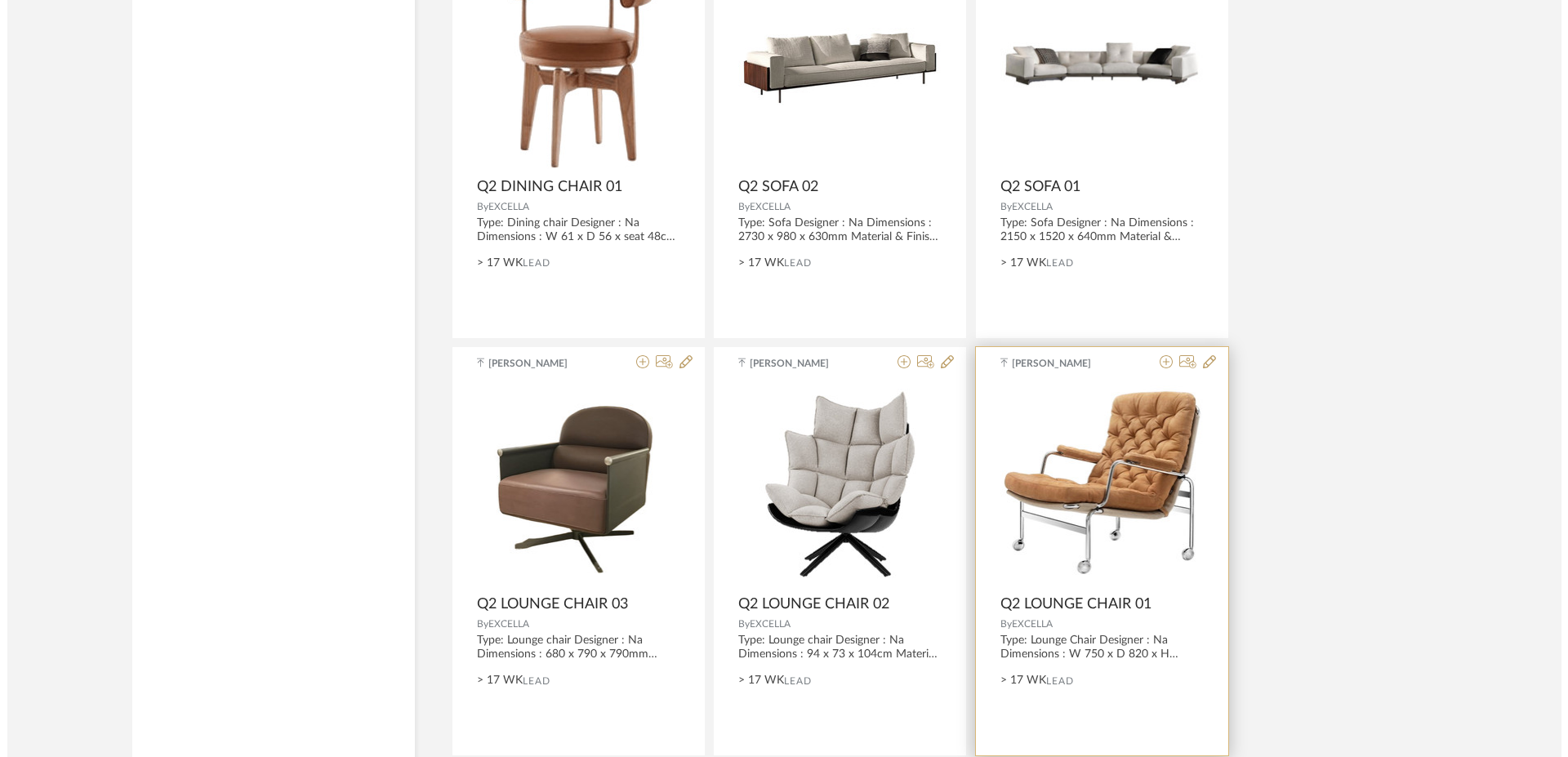
scroll to position [0, 0]
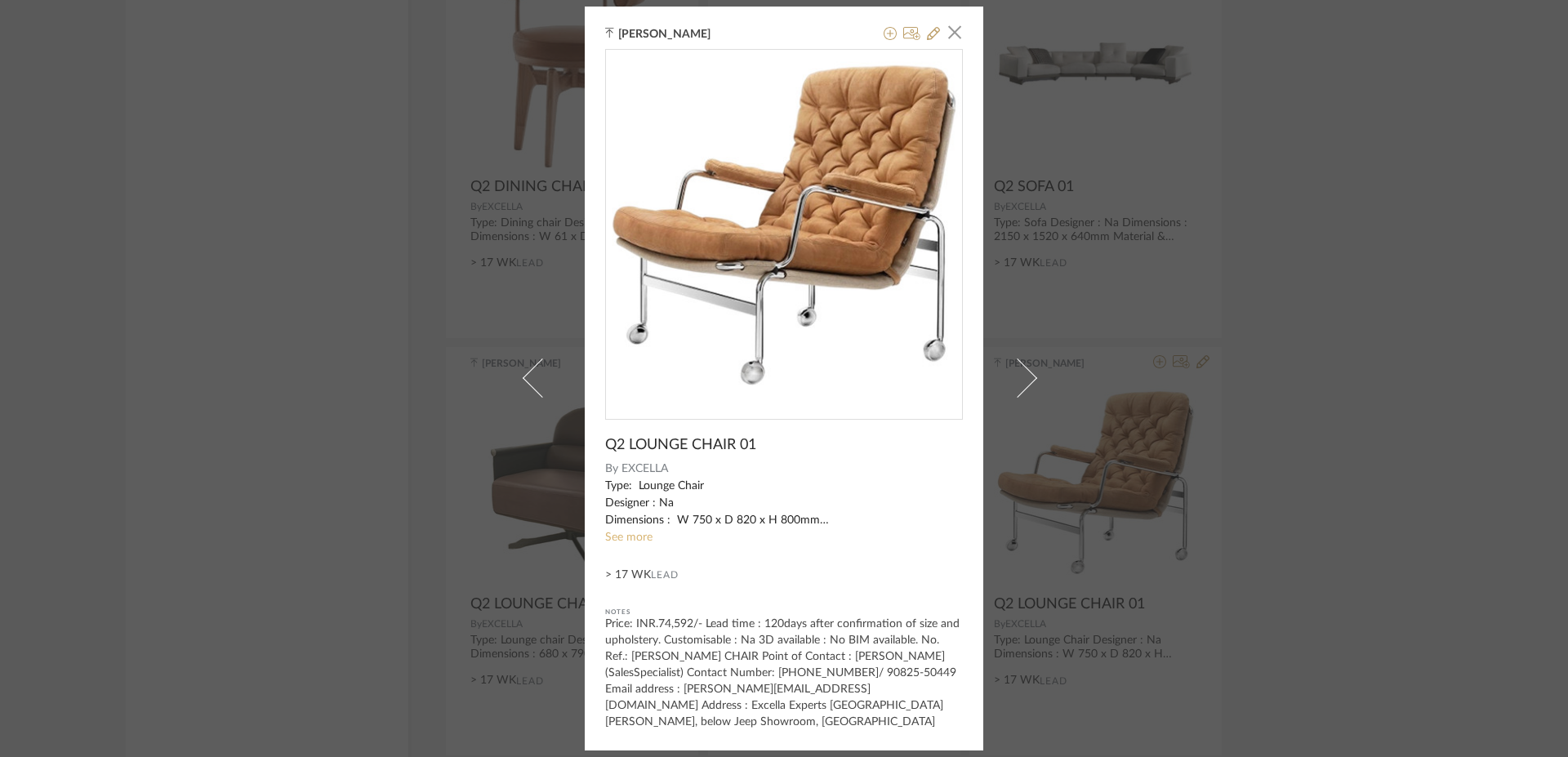
click at [620, 537] on link "See more" at bounding box center [629, 537] width 47 height 12
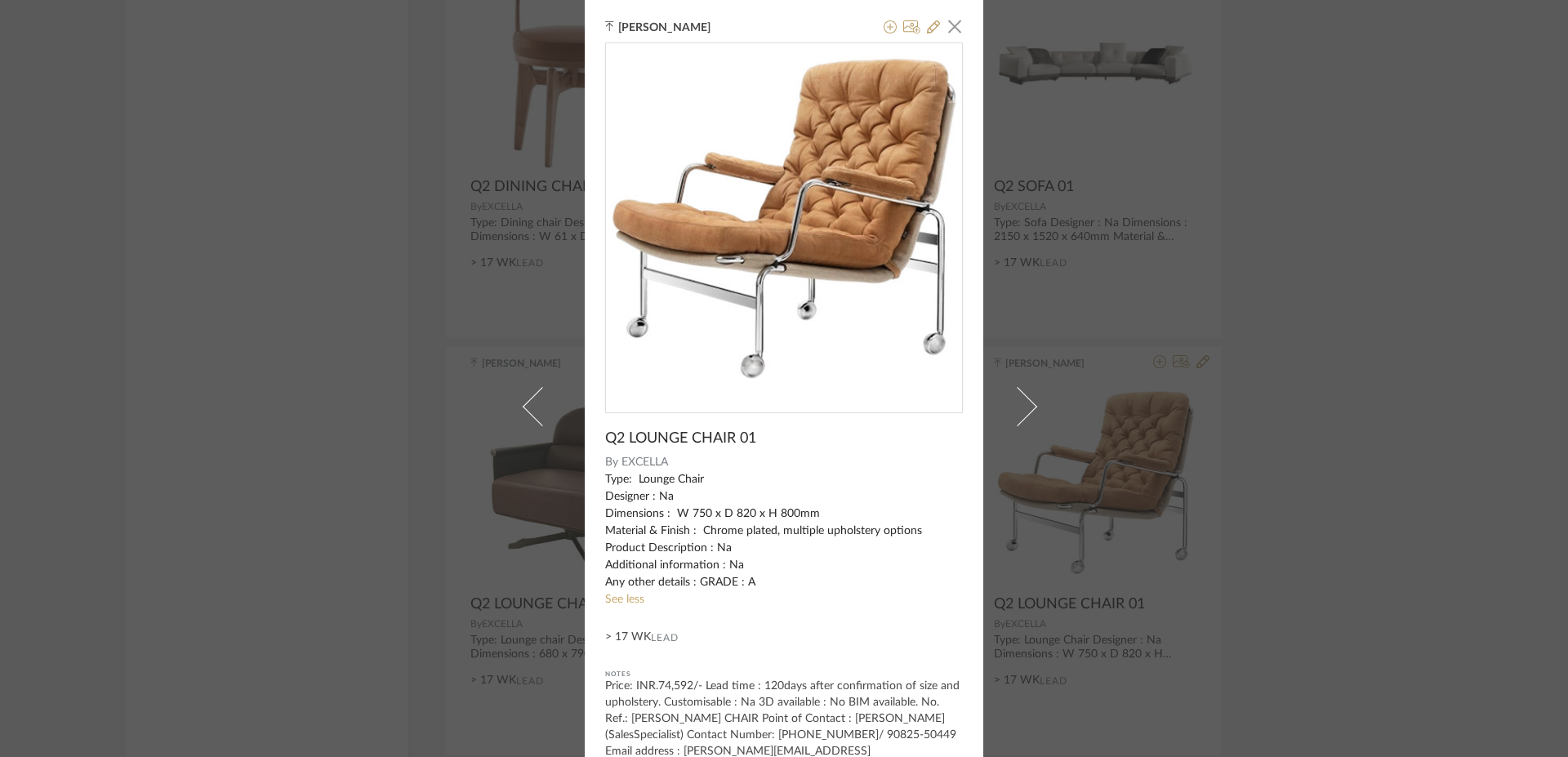
click at [856, 321] on img "0" at bounding box center [784, 221] width 356 height 344
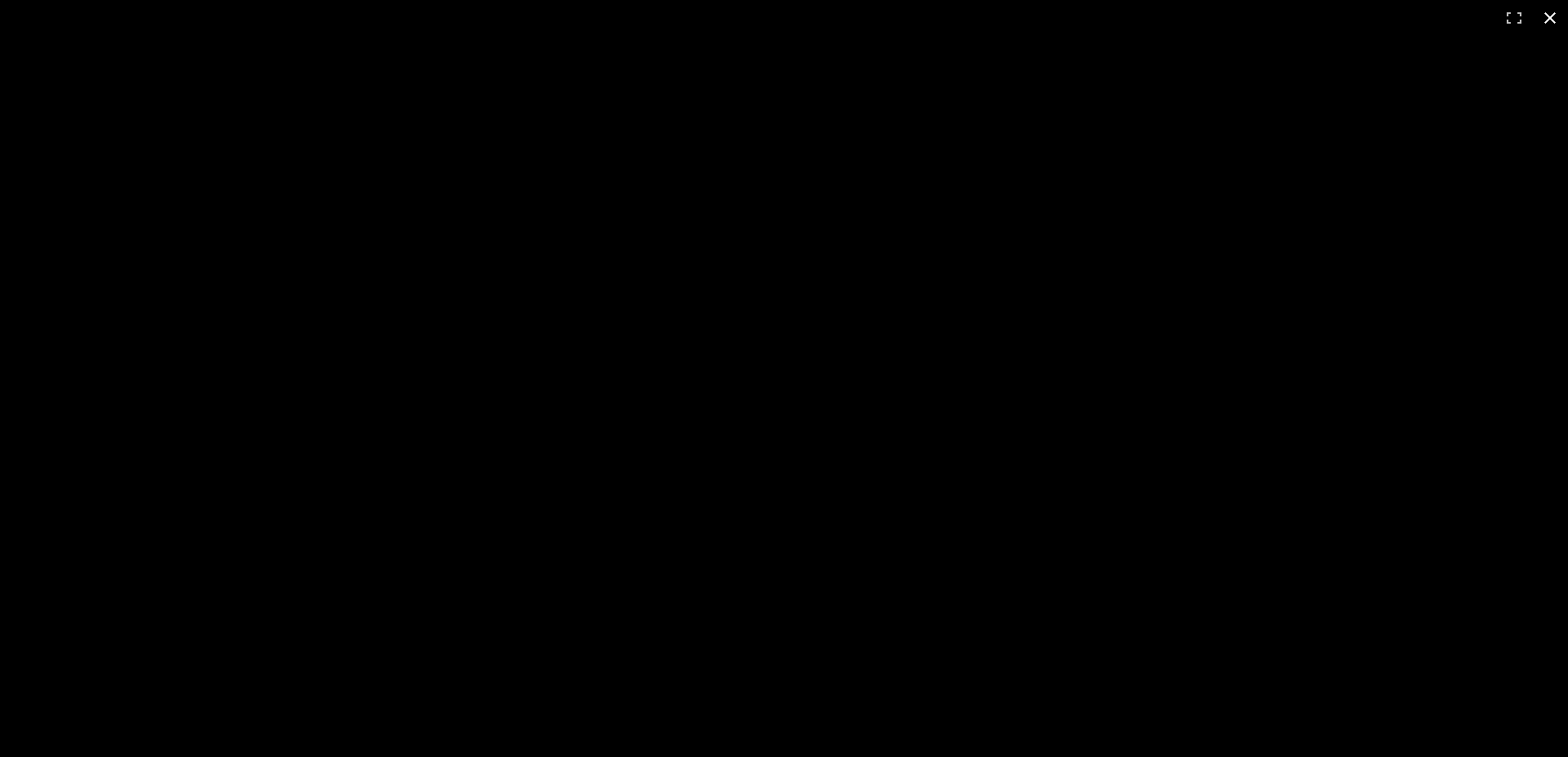
click at [1468, 396] on div at bounding box center [784, 378] width 1568 height 757
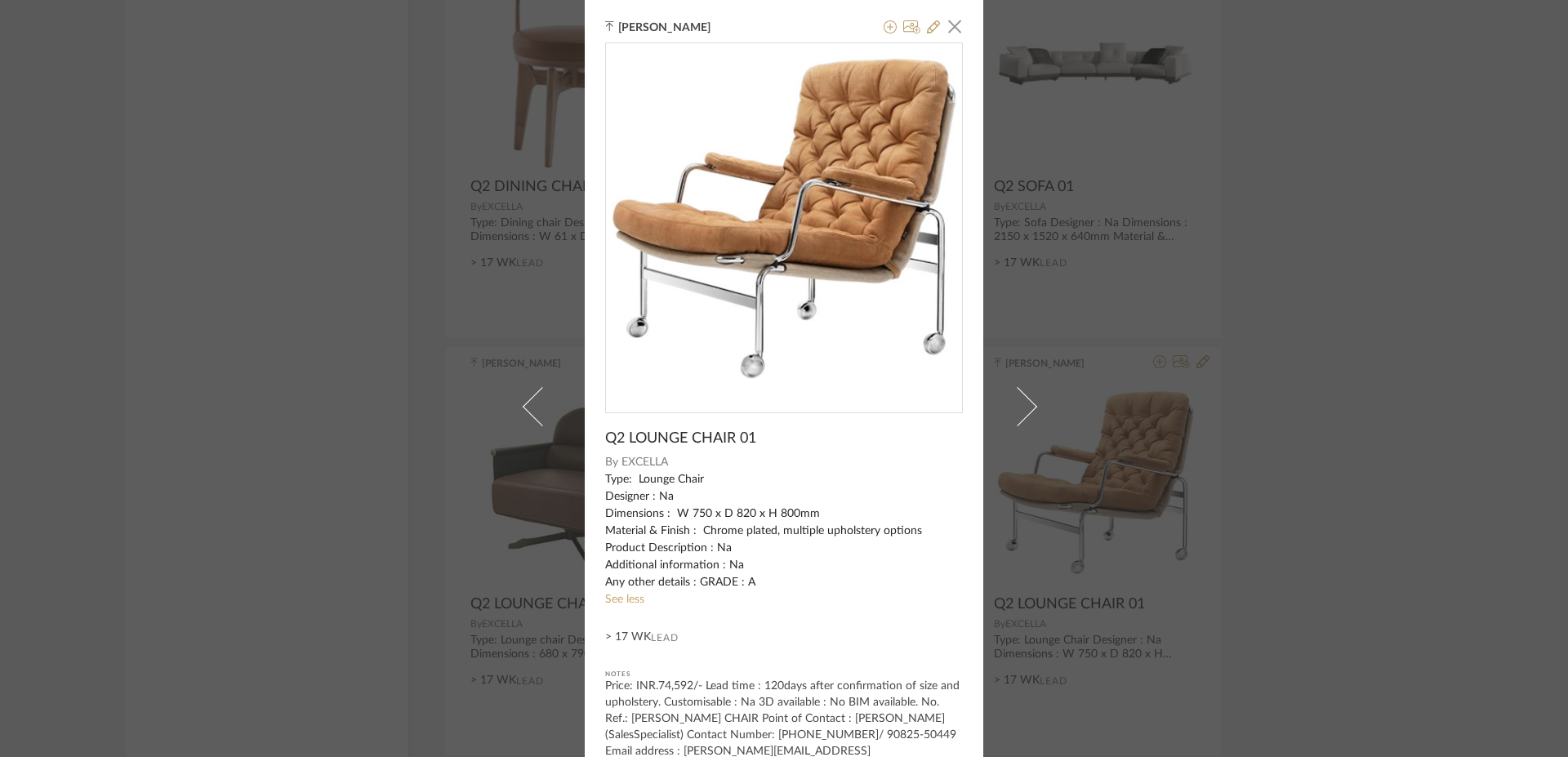
click at [1342, 213] on div "[PERSON_NAME] × Q2 LOUNGE CHAIR 01 By EXCELLA Type: Lounge Chair Designer : Na …" at bounding box center [784, 378] width 1568 height 757
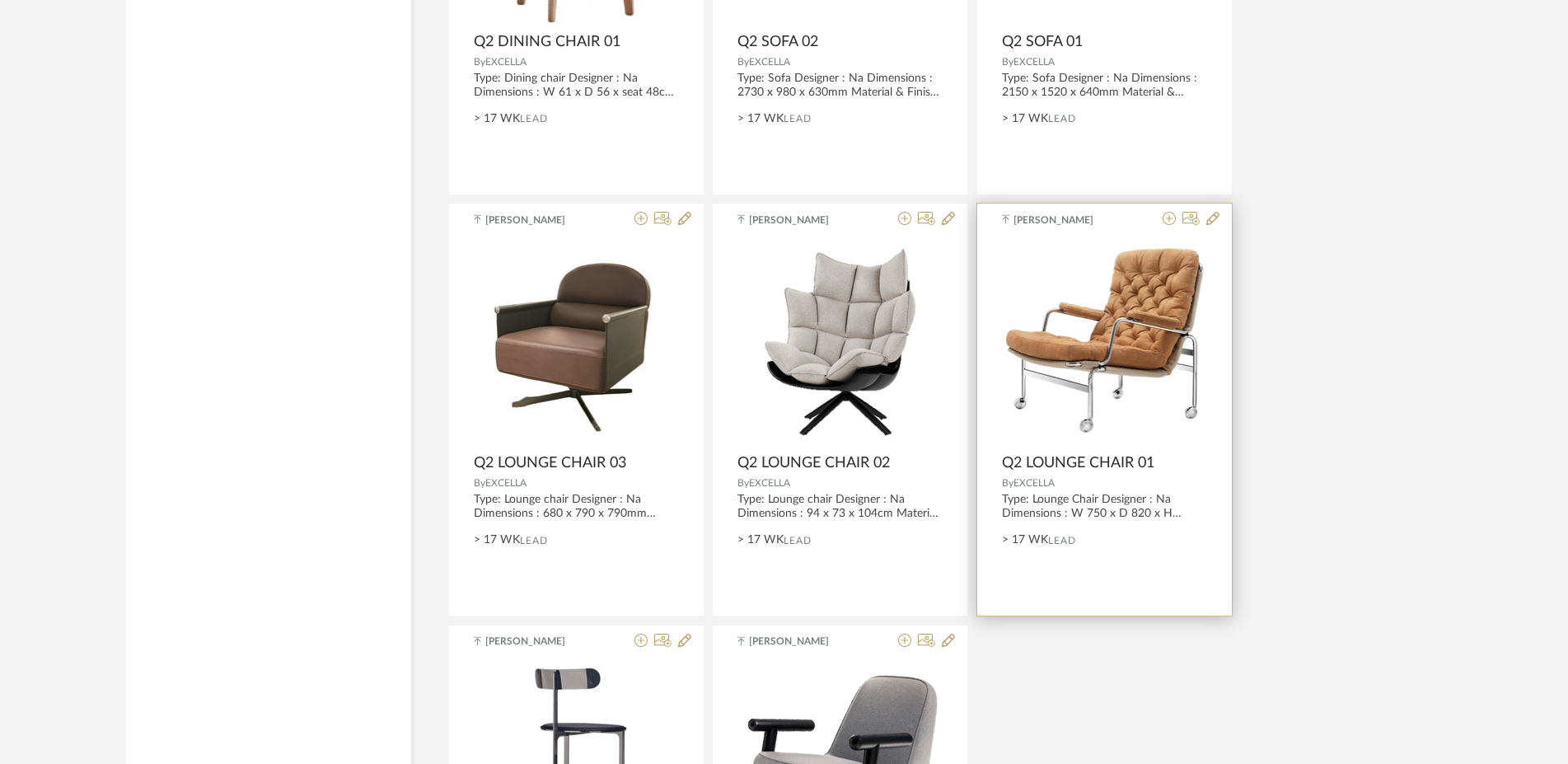
scroll to position [7121, 0]
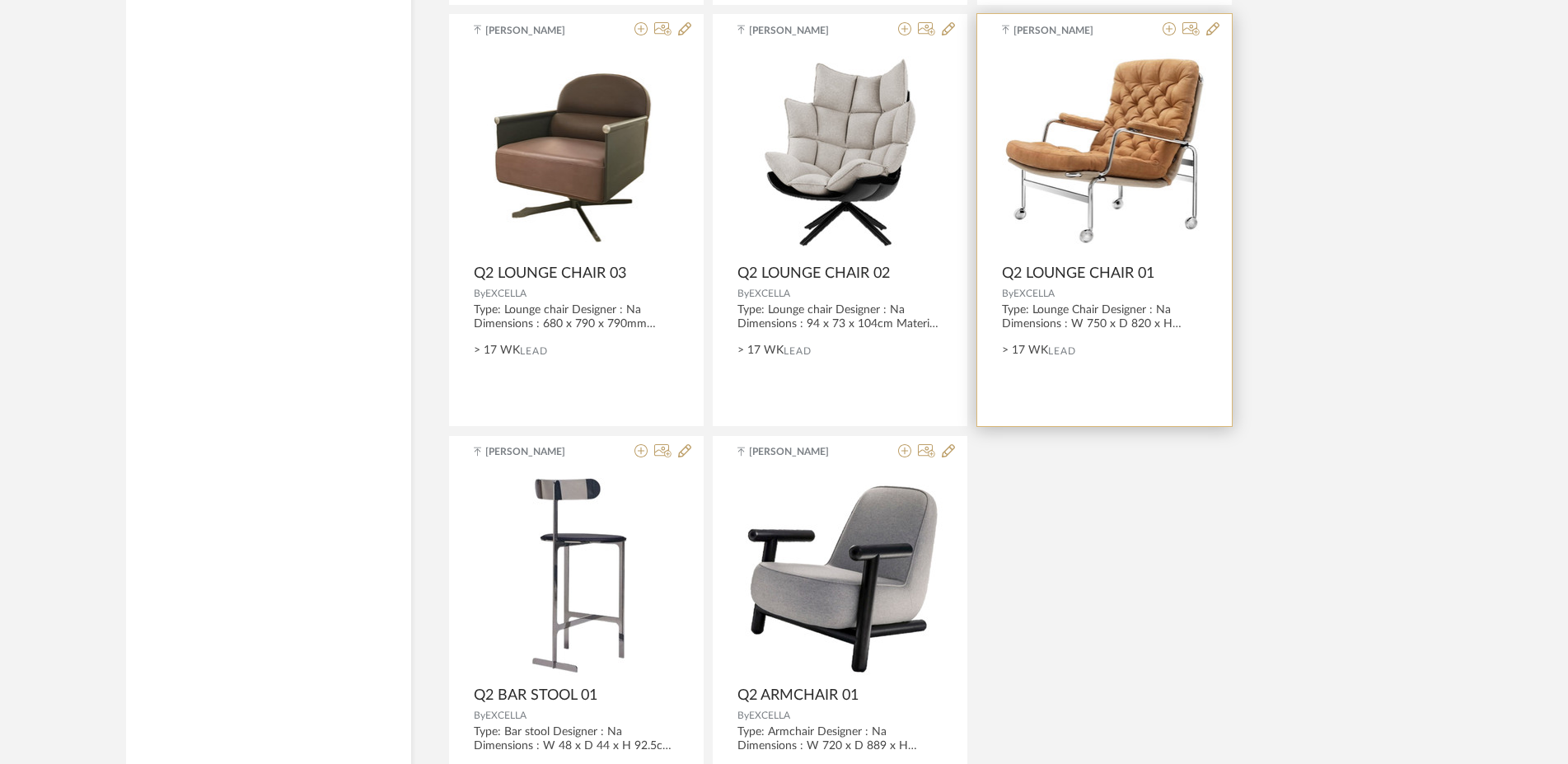
click at [1065, 277] on span "Q2 LOUNGE CHAIR 01" at bounding box center [1078, 274] width 152 height 18
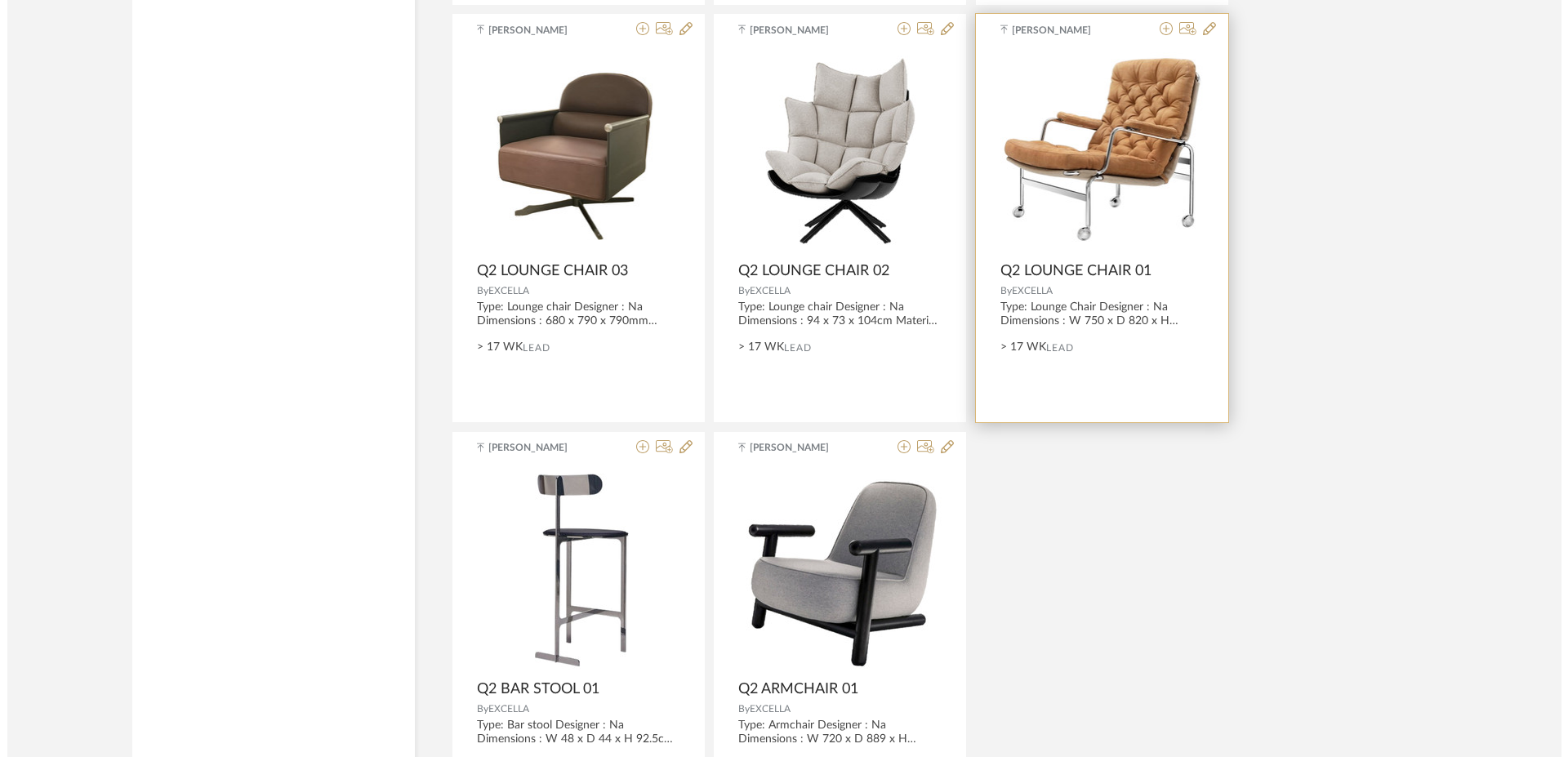
scroll to position [0, 0]
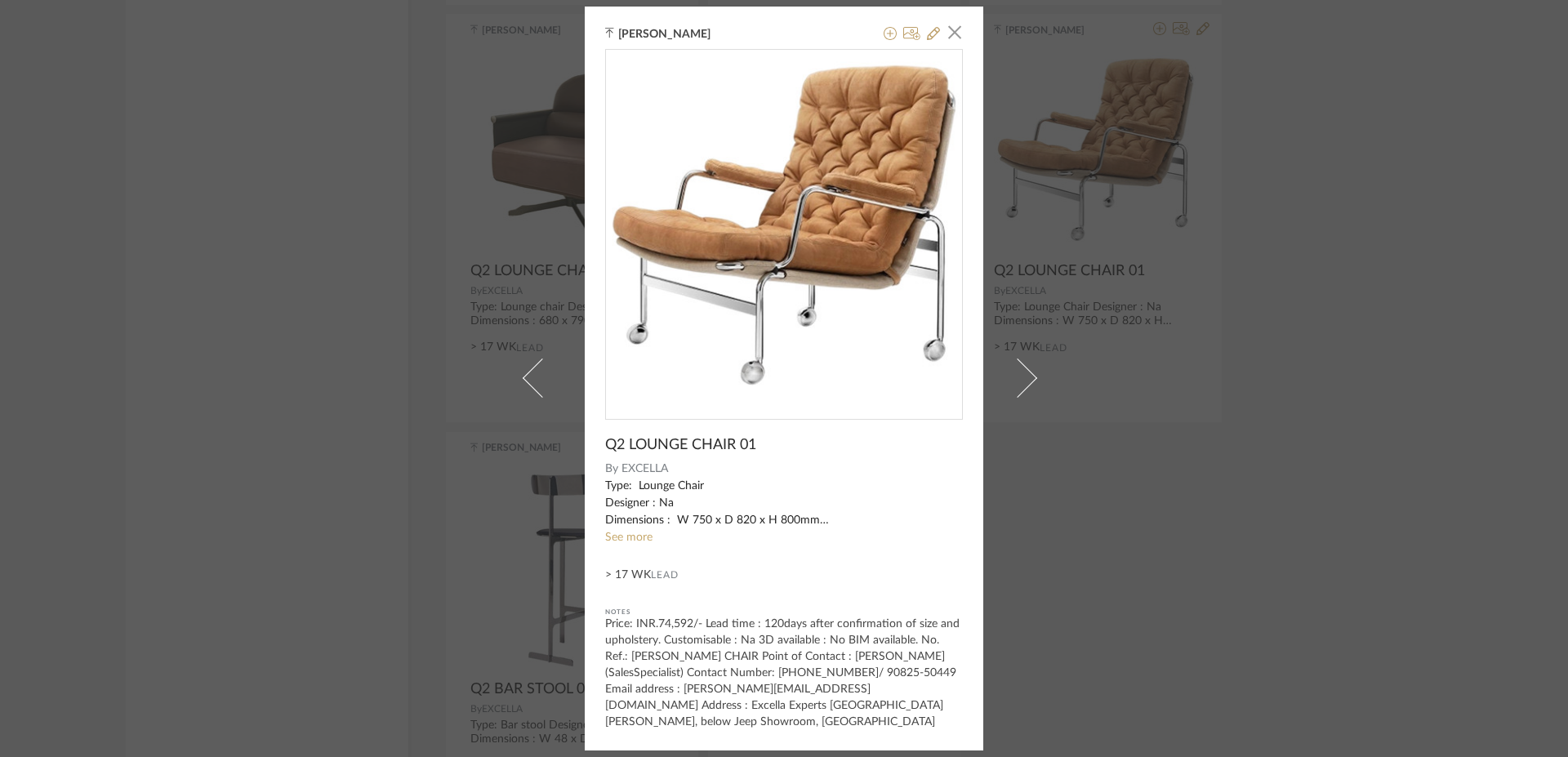
click at [1215, 302] on div "[PERSON_NAME] × Q2 LOUNGE CHAIR 01 By EXCELLA Type: Lounge Chair Designer : Na …" at bounding box center [784, 378] width 1568 height 757
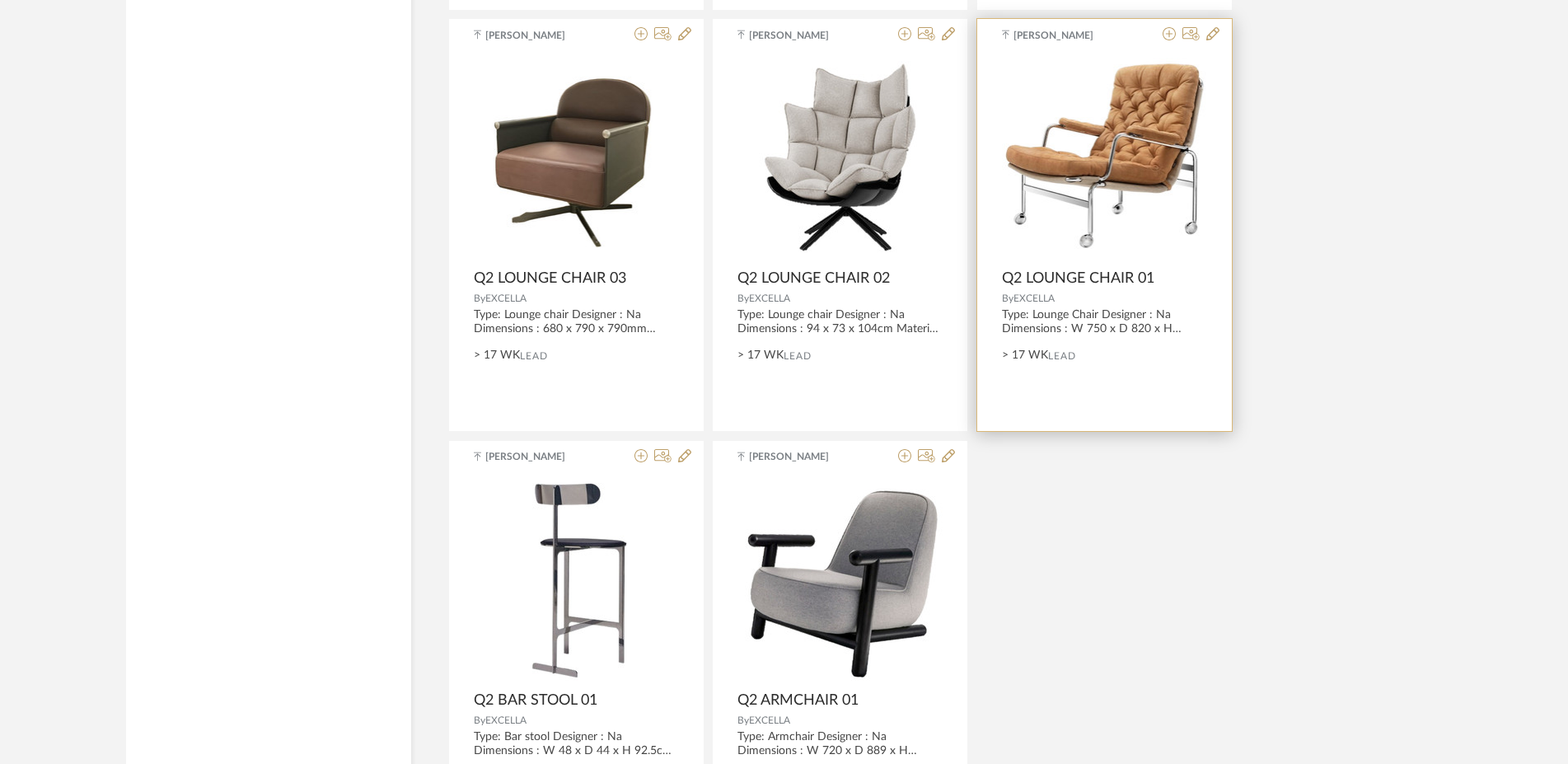
scroll to position [6616, 0]
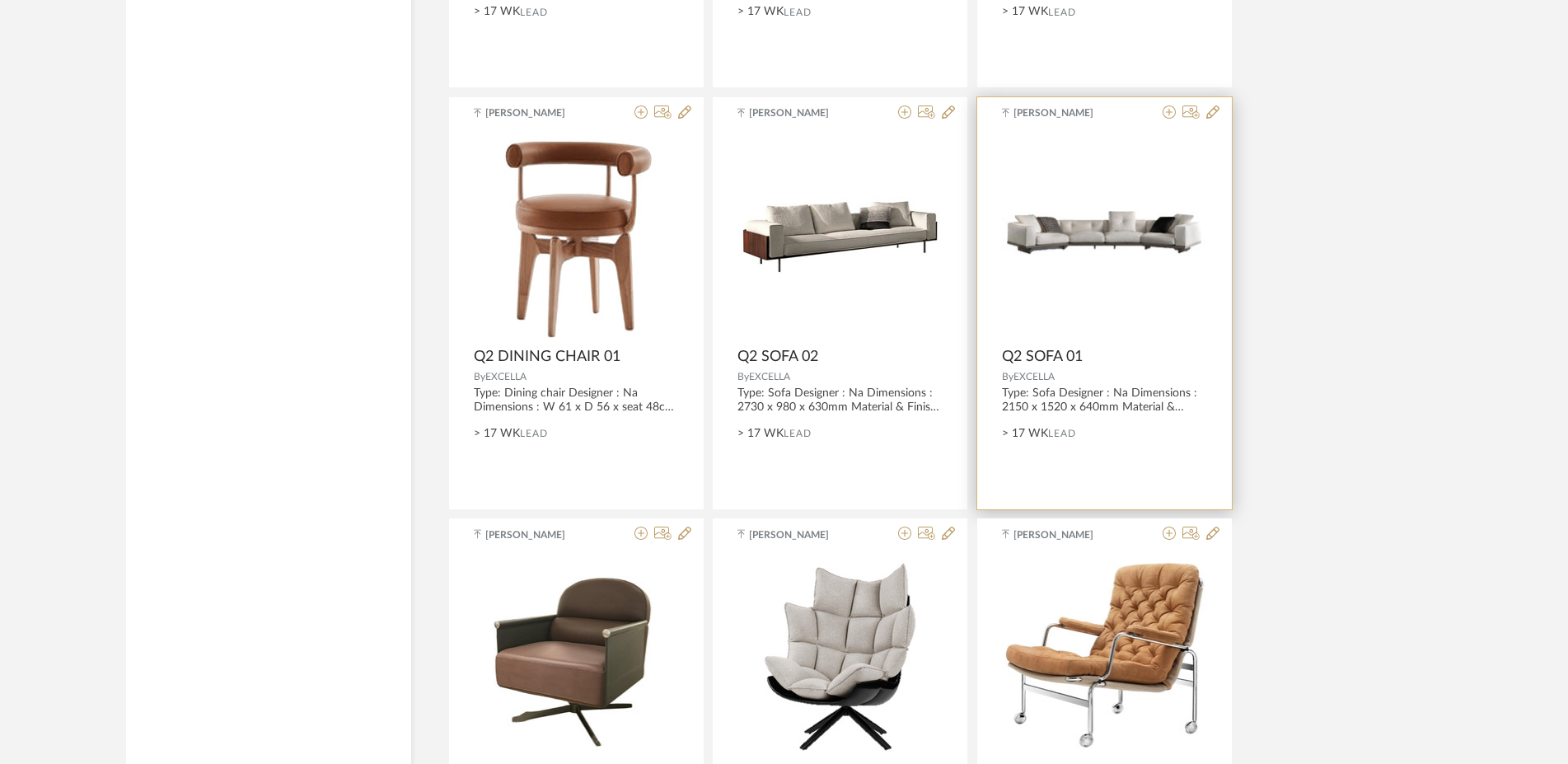
click at [1067, 298] on div "0" at bounding box center [1105, 236] width 205 height 206
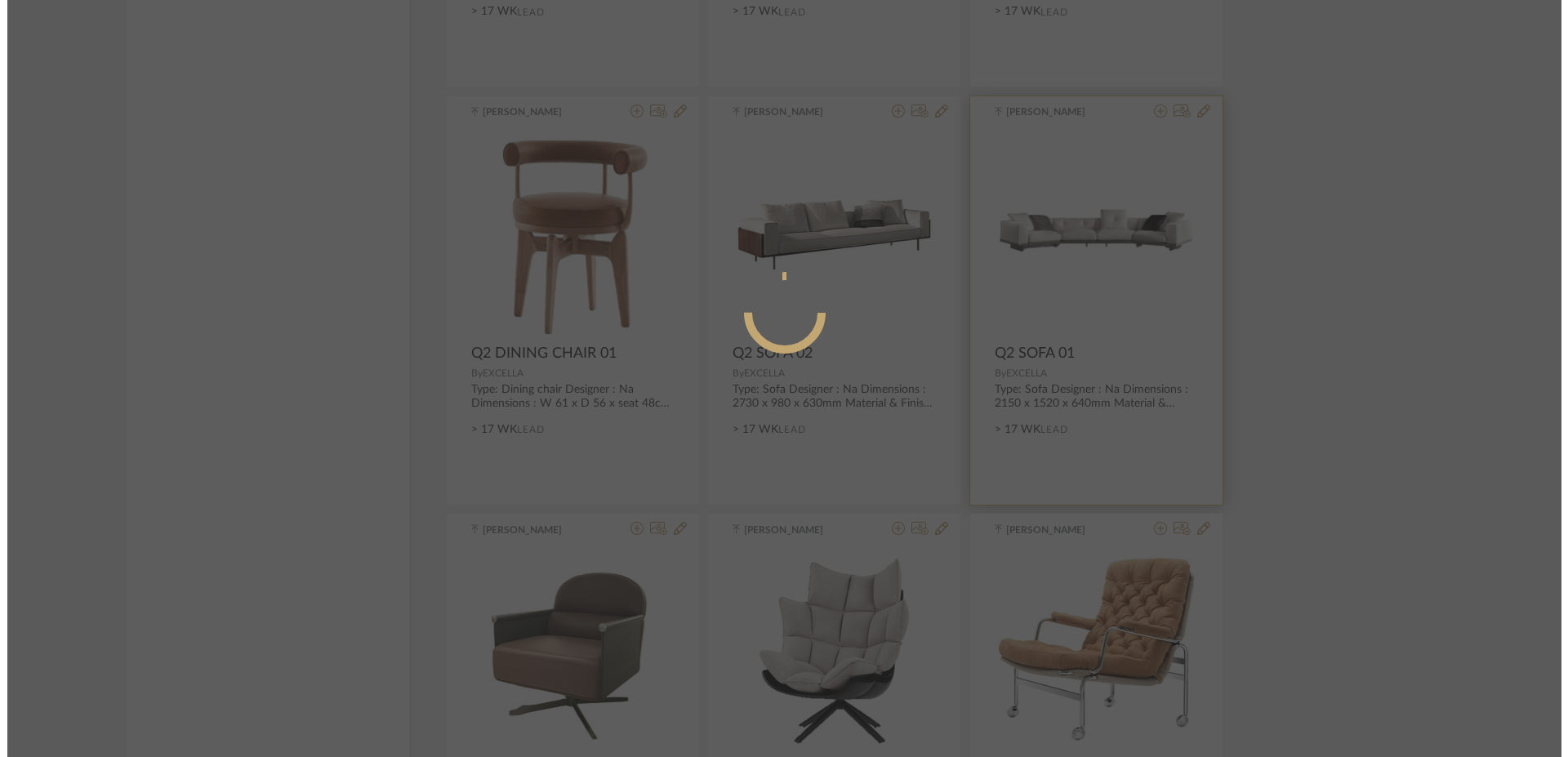
scroll to position [0, 0]
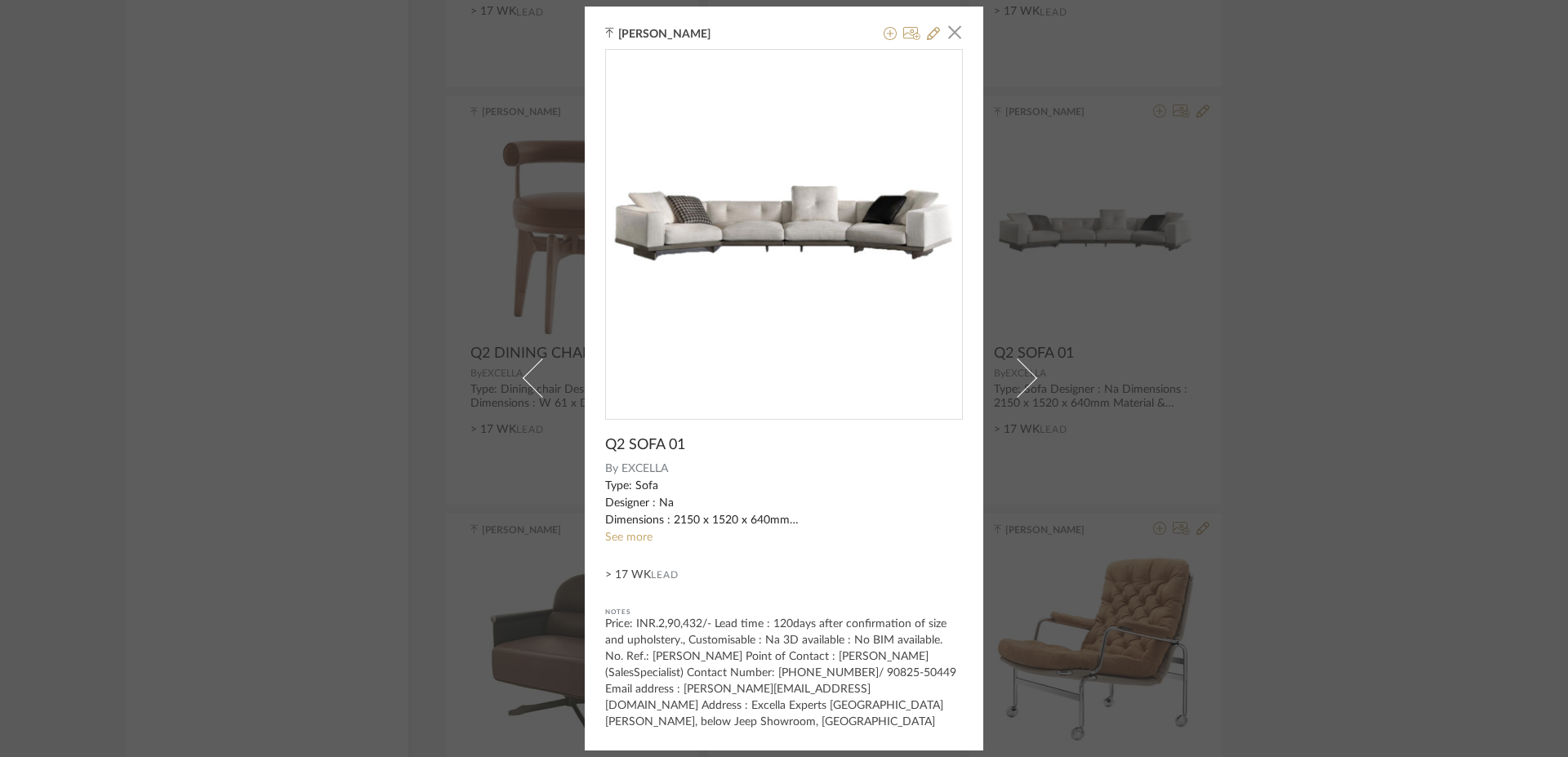
click at [637, 524] on div "Type: Sofa Designer : Na Dimensions : 2150 x 1520 x 640mm Material & Finish : N…" at bounding box center [784, 503] width 358 height 51
click at [631, 531] on sr-see-more-text "Type: Sofa Designer : Na Dimensions : 2150 x 1520 x 640mm Material & Finish : N…" at bounding box center [784, 511] width 358 height 68
click at [626, 533] on link "See more" at bounding box center [629, 537] width 47 height 12
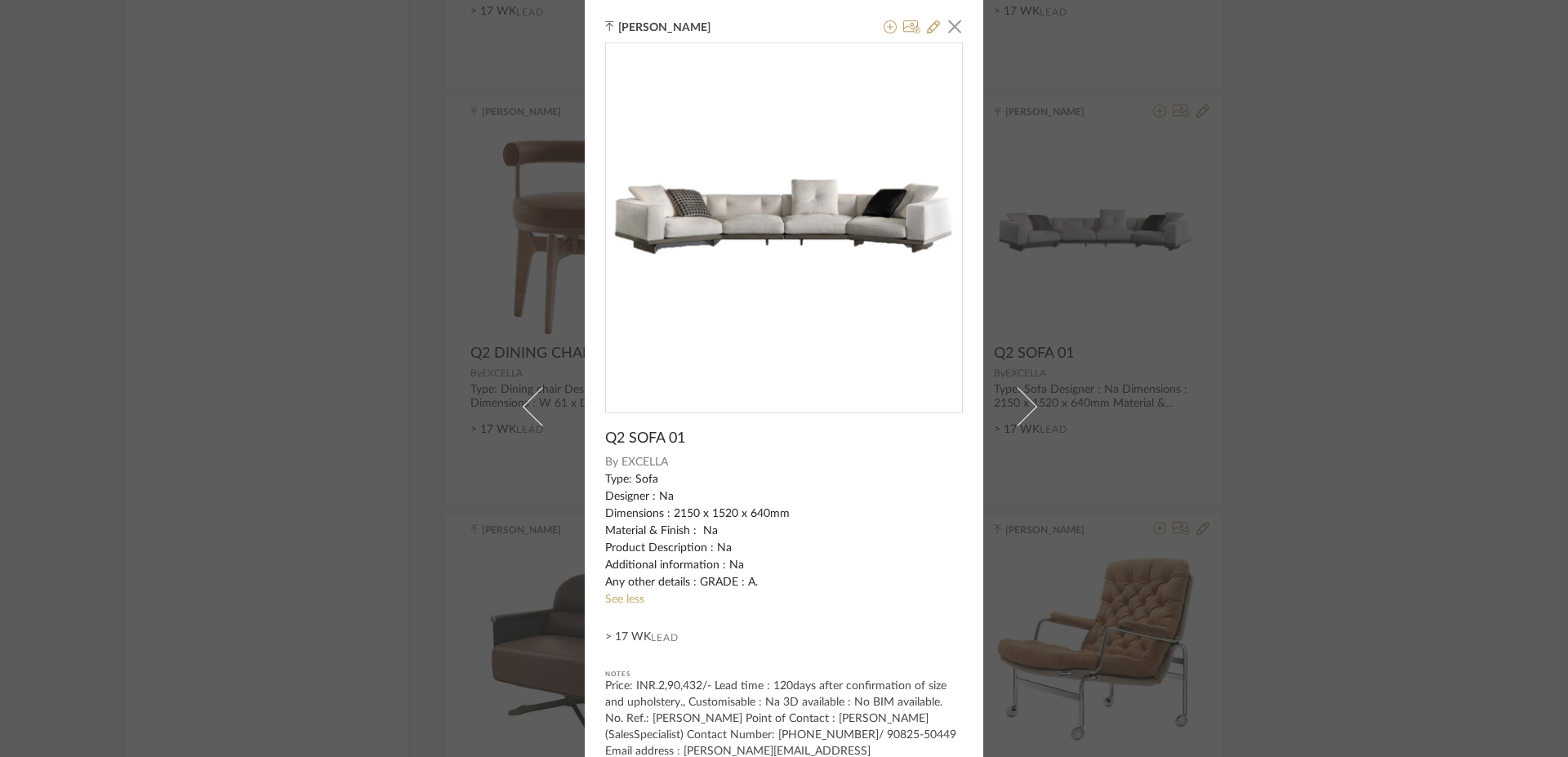
click at [355, 327] on div "[PERSON_NAME] × Q2 SOFA 01 By EXCELLA Type: Sofa Designer : Na Dimensions : 215…" at bounding box center [784, 378] width 1568 height 757
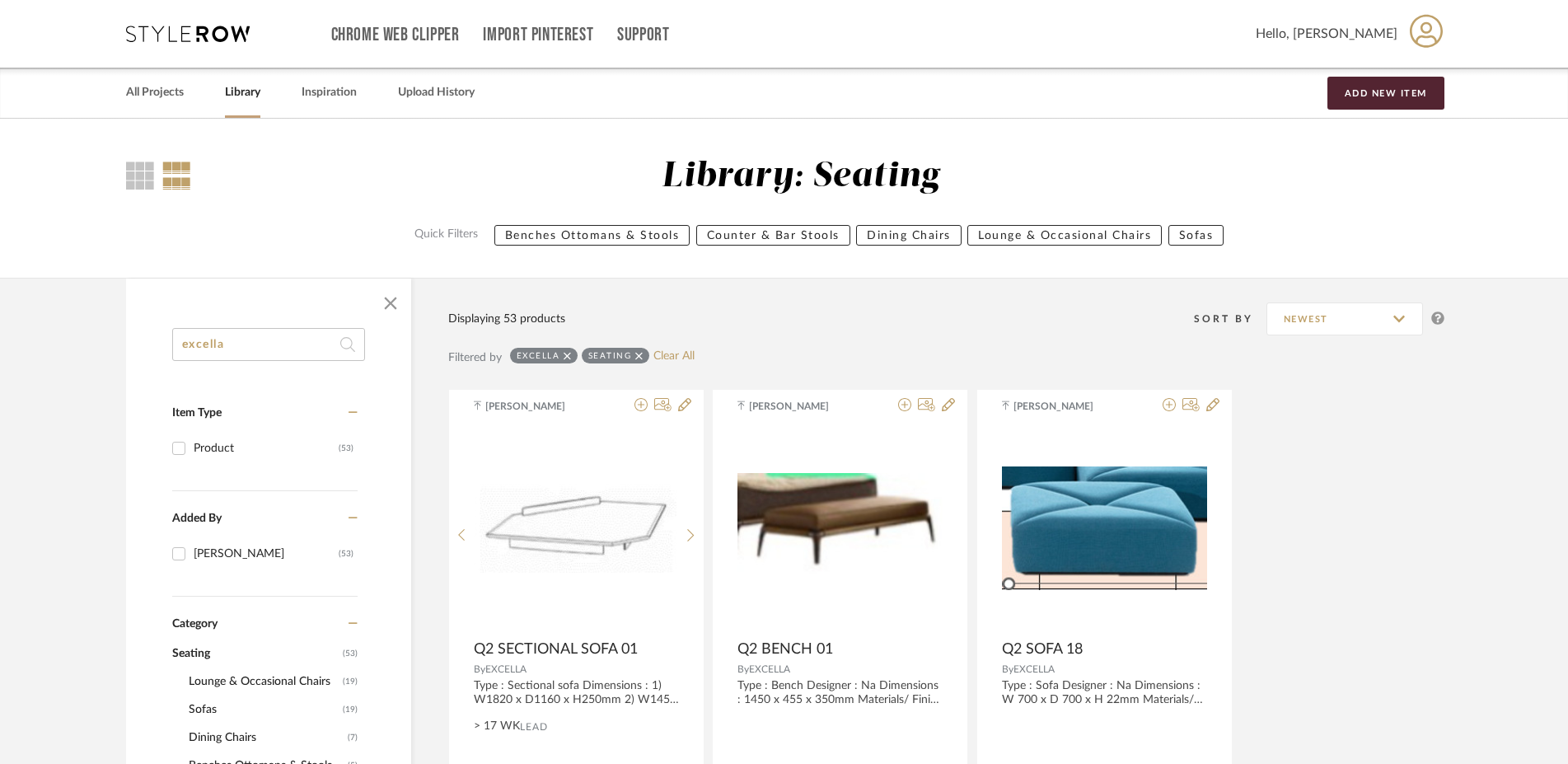
drag, startPoint x: 309, startPoint y: 422, endPoint x: 350, endPoint y: -7, distance: 431.0
drag, startPoint x: 237, startPoint y: 344, endPoint x: -324, endPoint y: 306, distance: 562.3
click at [172, 328] on input "excella" at bounding box center [268, 345] width 193 height 33
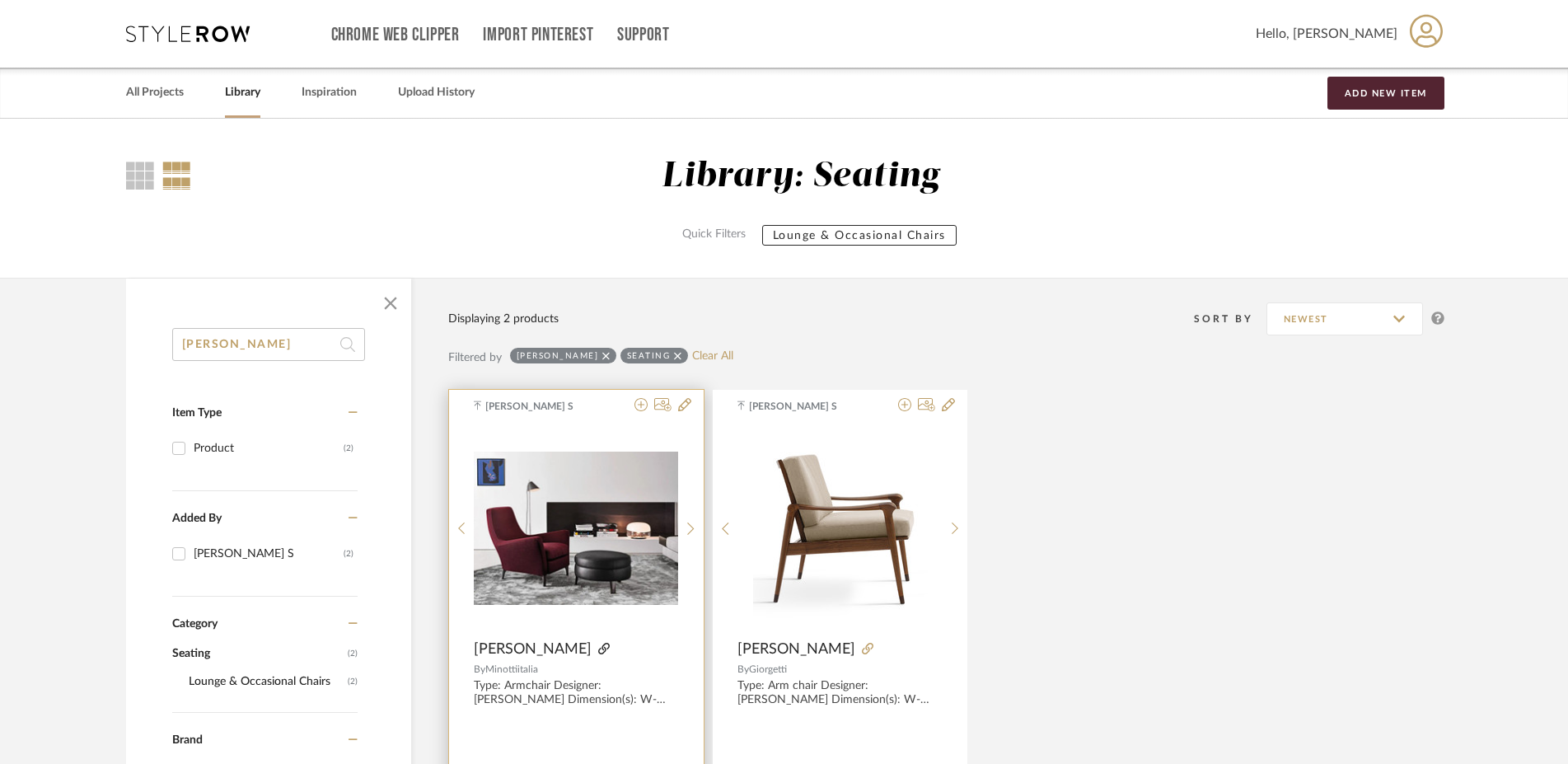
type input "[PERSON_NAME]"
click at [610, 649] on icon at bounding box center [603, 649] width 12 height 12
click at [617, 642] on div at bounding box center [635, 650] width 88 height 18
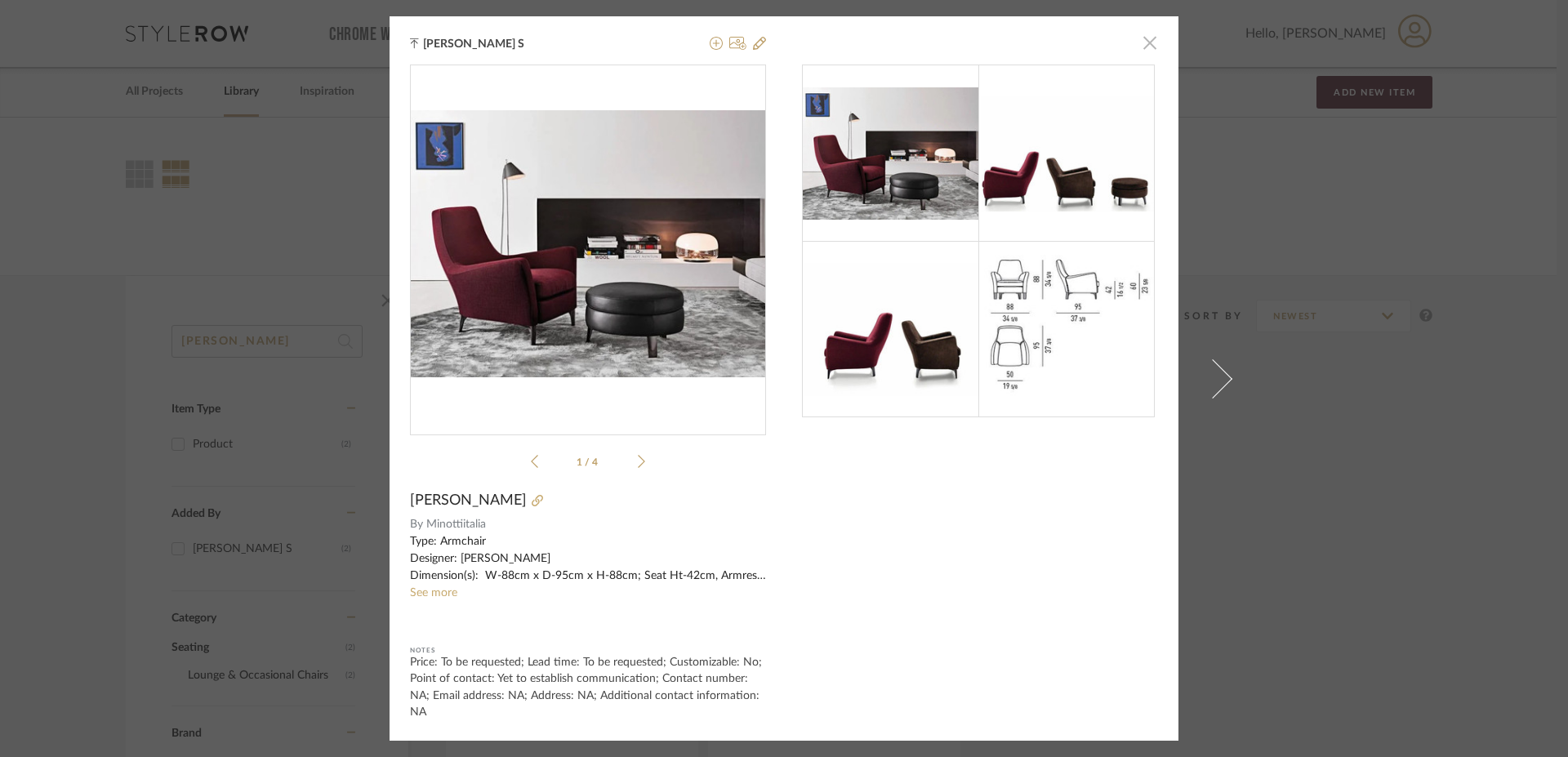
click at [1149, 40] on span "button" at bounding box center [1151, 43] width 33 height 33
